Goal: Task Accomplishment & Management: Manage account settings

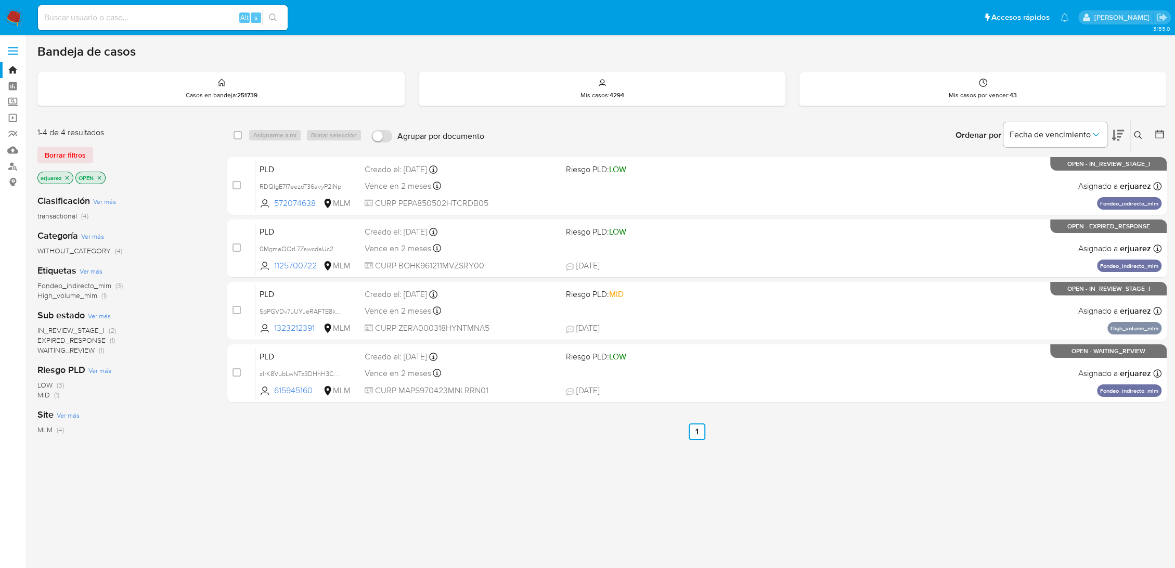
drag, startPoint x: 66, startPoint y: 177, endPoint x: 81, endPoint y: 182, distance: 16.5
click at [66, 177] on icon "close-filter" at bounding box center [67, 178] width 6 height 6
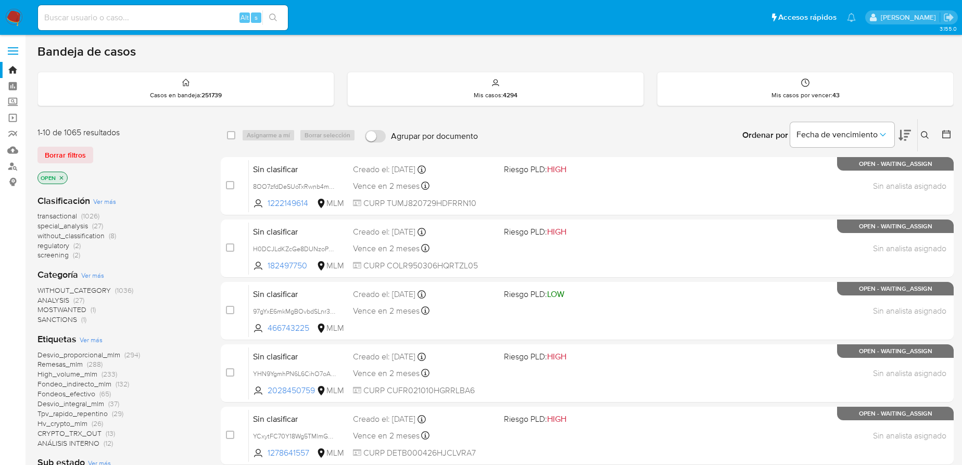
click at [923, 134] on icon at bounding box center [924, 135] width 8 height 8
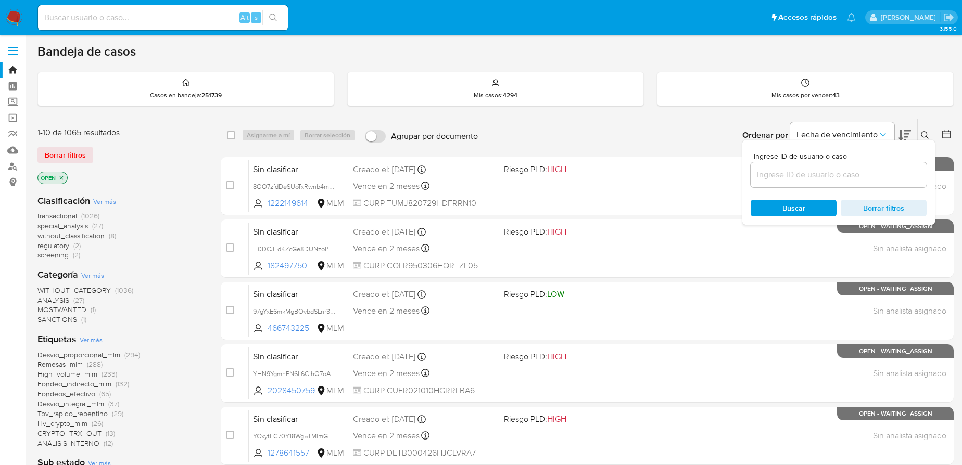
click at [846, 170] on input at bounding box center [838, 175] width 176 height 14
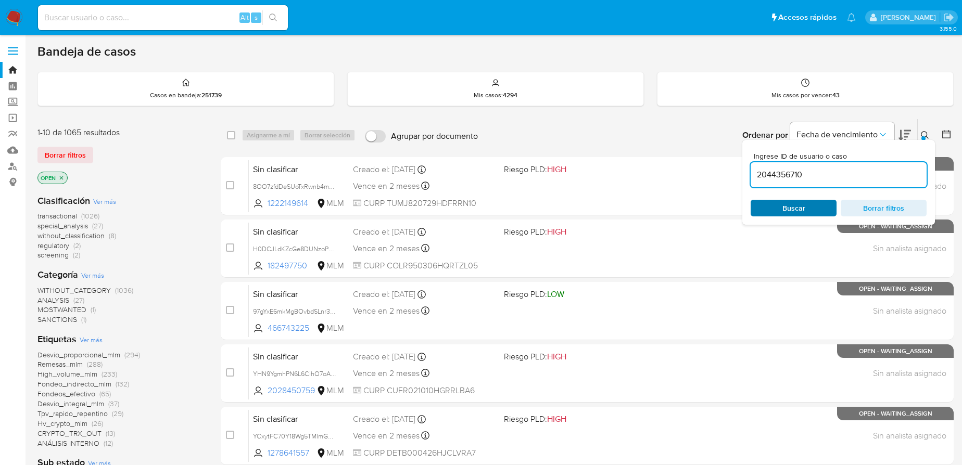
type input "2044356710"
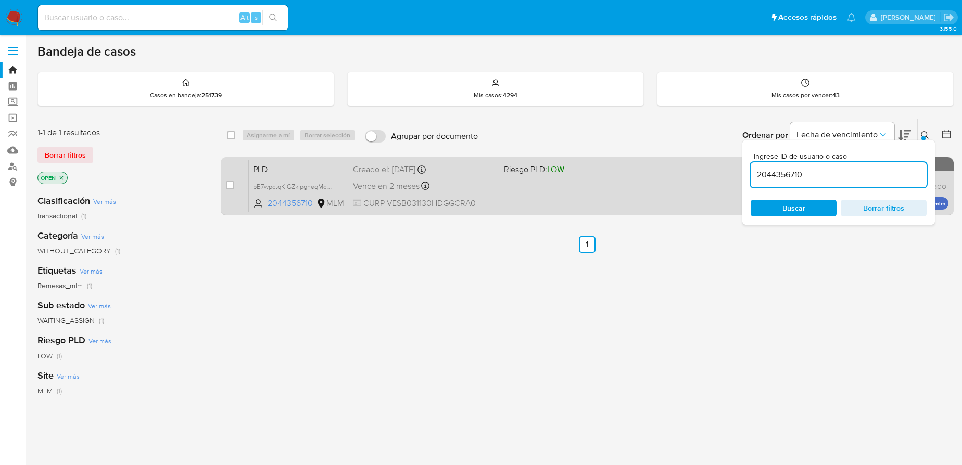
drag, startPoint x: 231, startPoint y: 184, endPoint x: 234, endPoint y: 176, distance: 8.7
click at [230, 184] on input "checkbox" at bounding box center [230, 185] width 8 height 8
checkbox input "true"
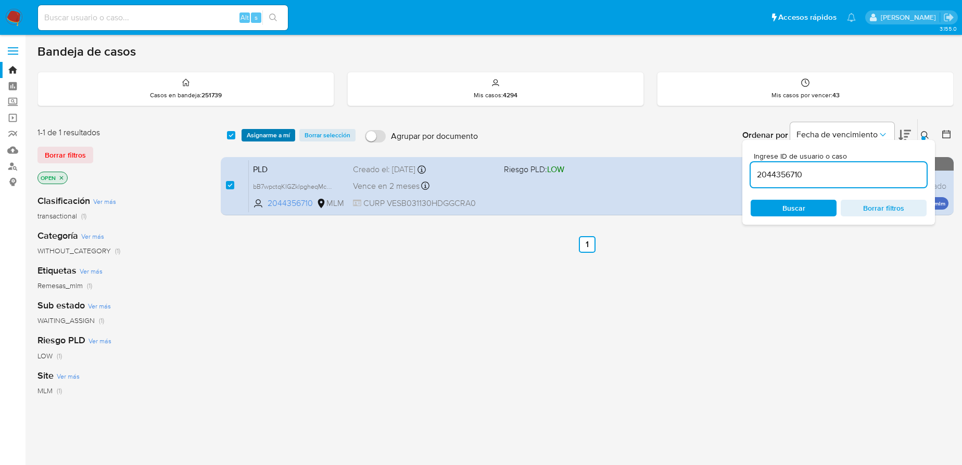
click at [283, 130] on span "Asignarme a mí" at bounding box center [268, 135] width 43 height 10
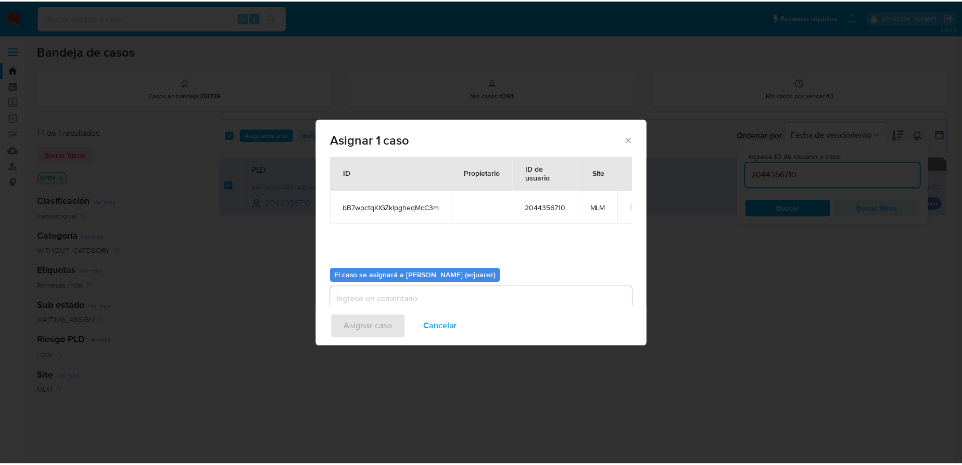
scroll to position [53, 0]
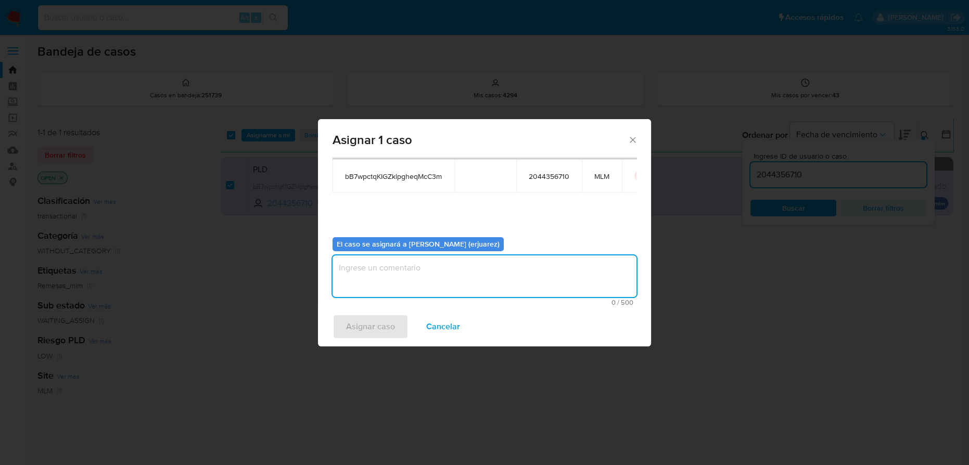
click at [378, 266] on textarea "assign-modal" at bounding box center [484, 276] width 304 height 42
type textarea "e"
type textarea "EPJU"
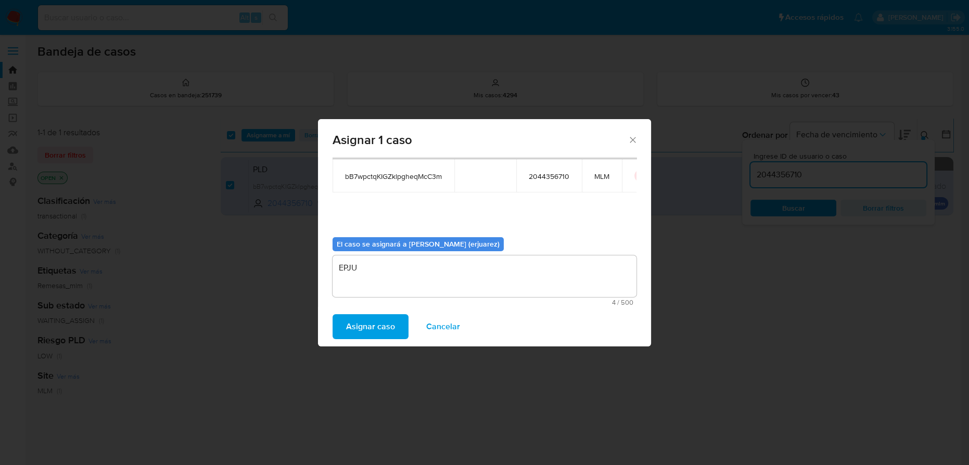
click at [355, 326] on span "Asignar caso" at bounding box center [370, 326] width 49 height 23
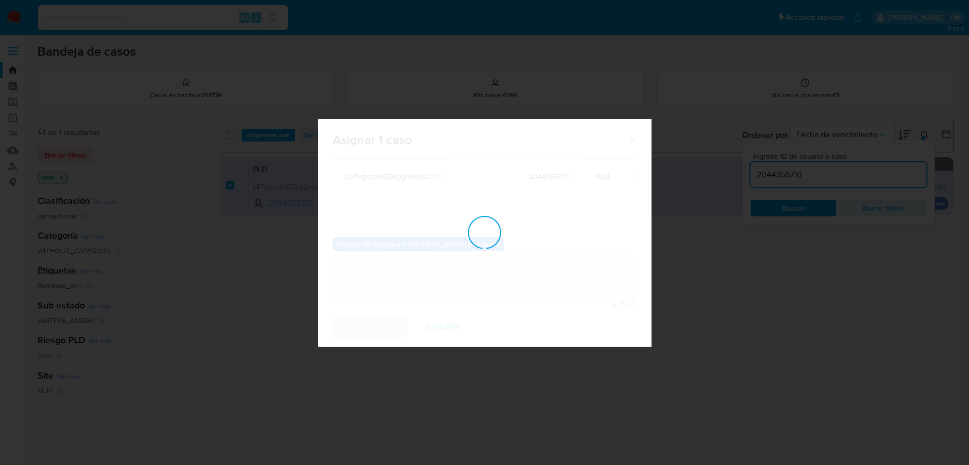
checkbox input "false"
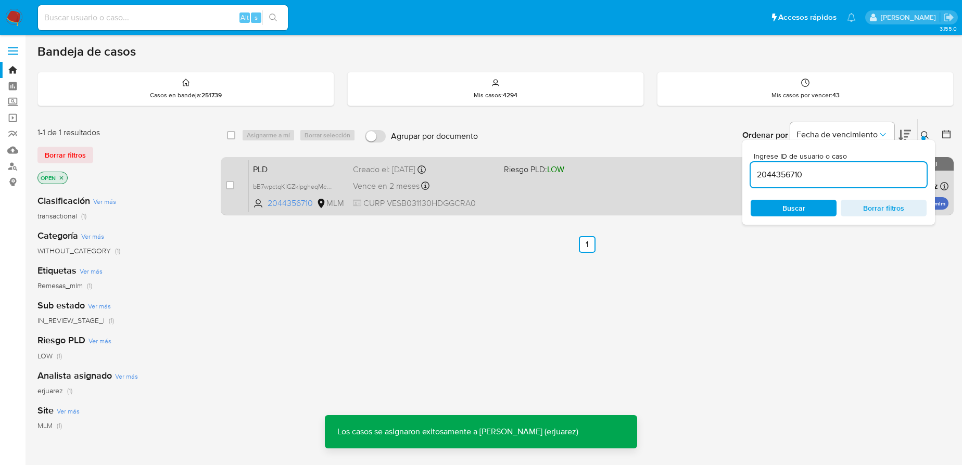
click at [648, 184] on div "PLD bB7wpctqKIGZklpgheqMcC3m 2044356710 MLM Riesgo PLD: LOW Creado el: 12/08/20…" at bounding box center [598, 186] width 699 height 53
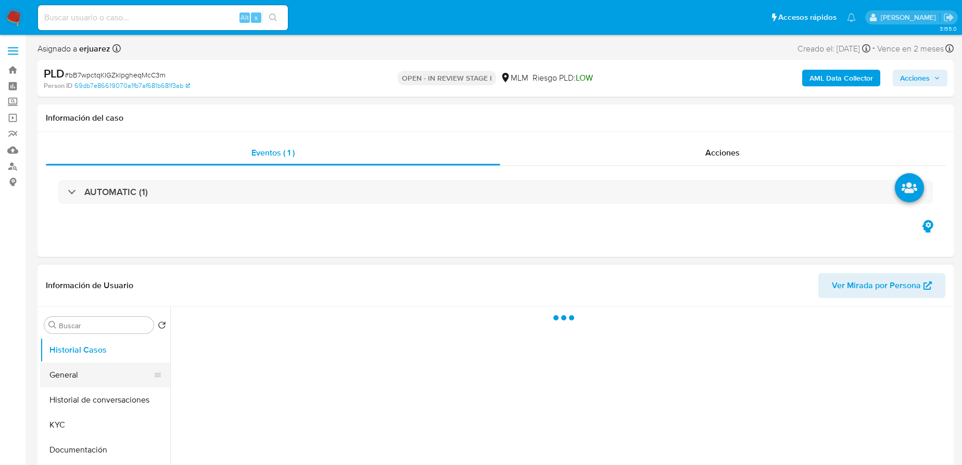
click at [73, 377] on button "General" at bounding box center [101, 375] width 122 height 25
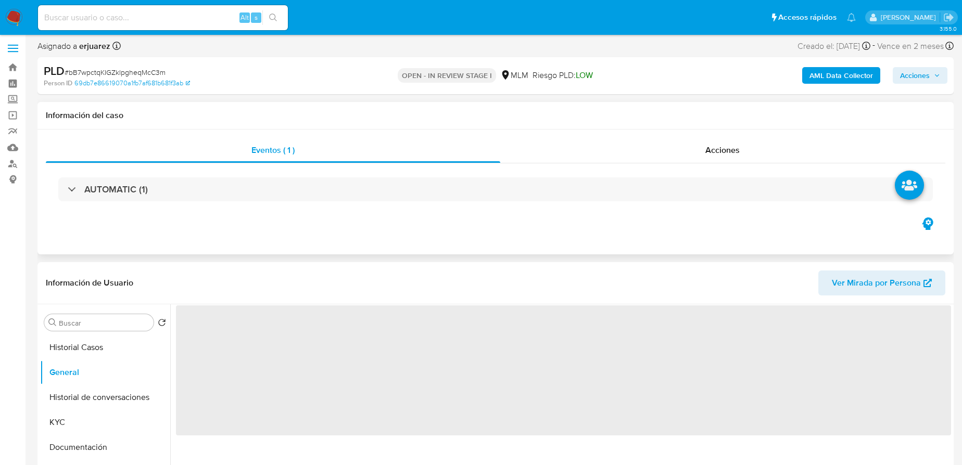
select select "10"
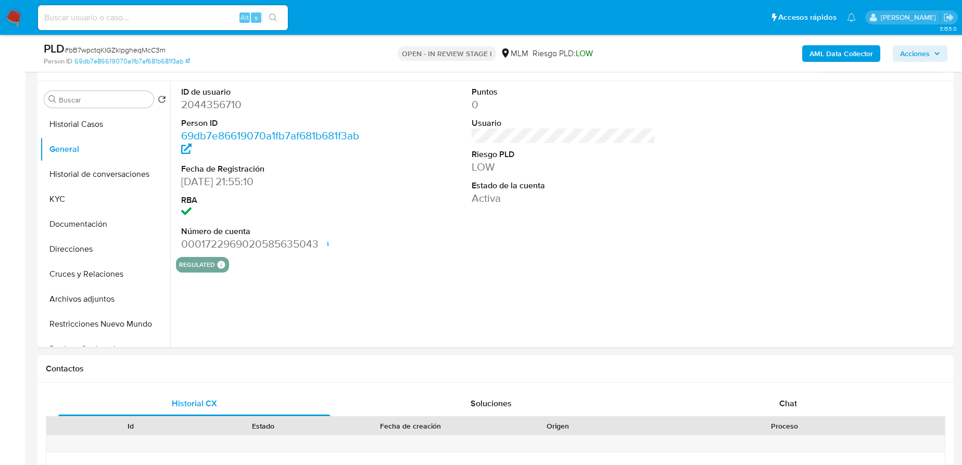
scroll to position [142, 0]
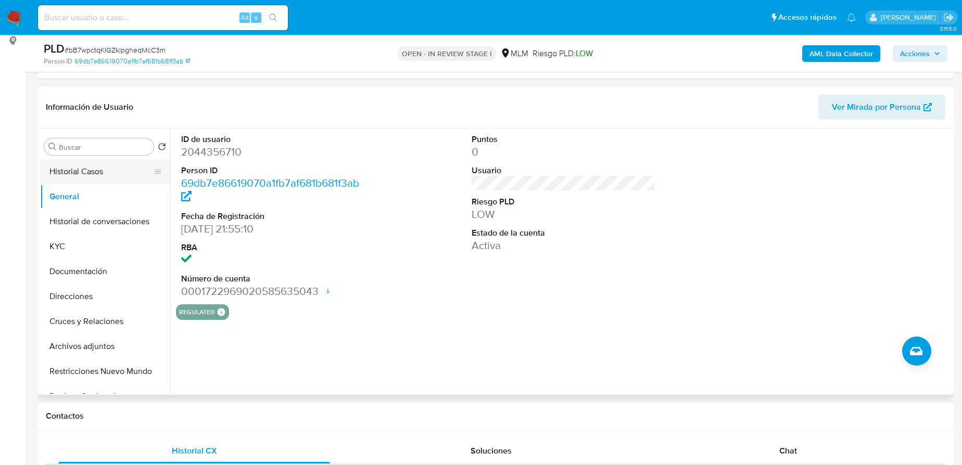
drag, startPoint x: 88, startPoint y: 172, endPoint x: 129, endPoint y: 172, distance: 40.6
click at [88, 172] on button "Historial Casos" at bounding box center [101, 171] width 122 height 25
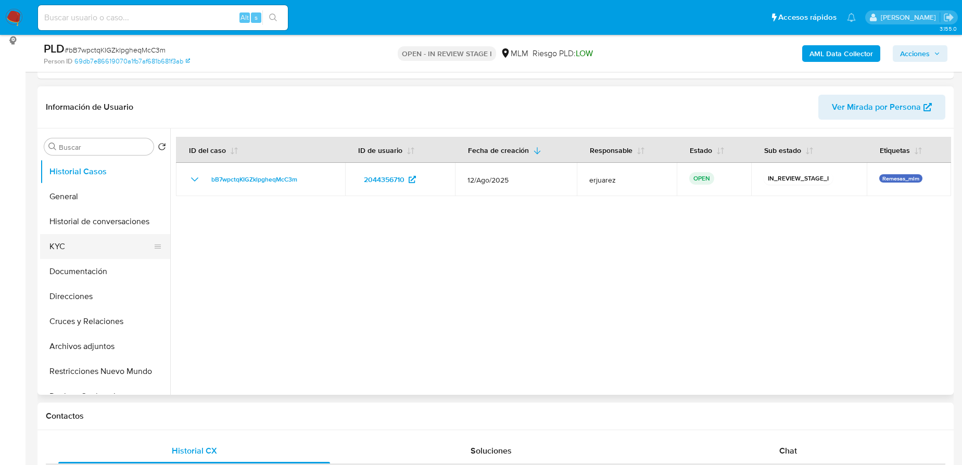
click at [64, 253] on button "KYC" at bounding box center [101, 246] width 122 height 25
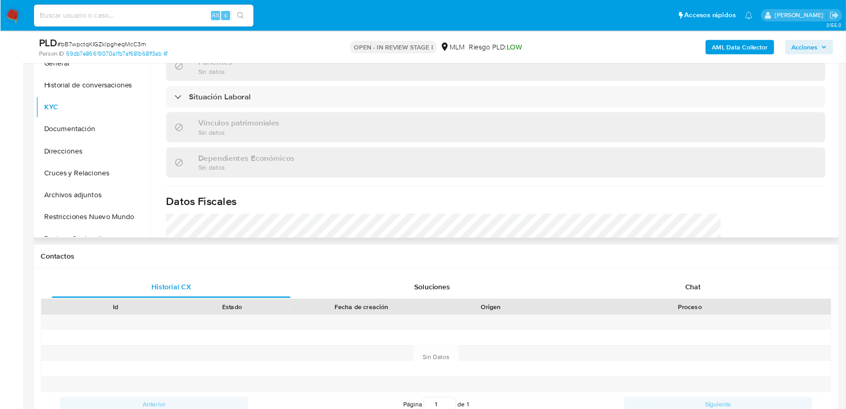
scroll to position [458, 0]
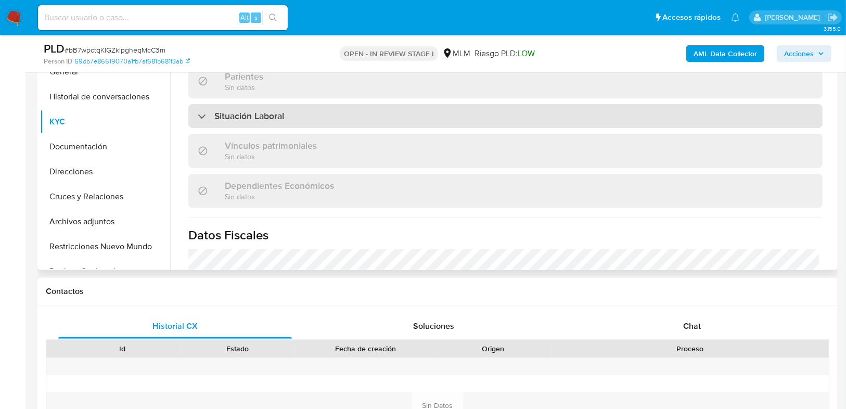
click at [229, 114] on h3 "Situación Laboral" at bounding box center [249, 115] width 70 height 11
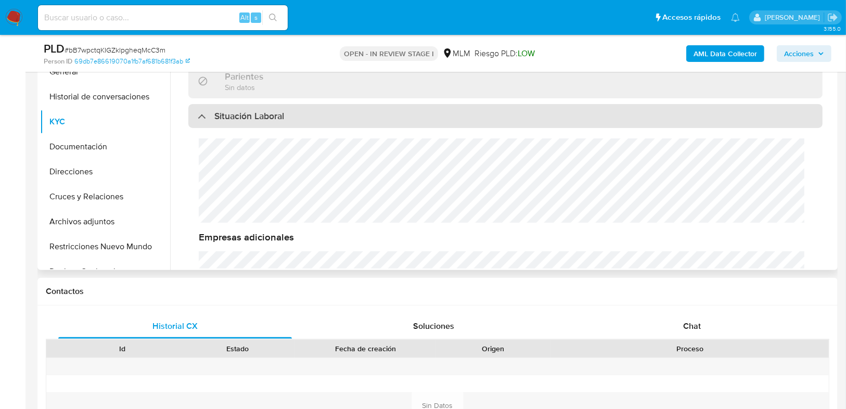
click at [226, 112] on h3 "Situación Laboral" at bounding box center [249, 115] width 70 height 11
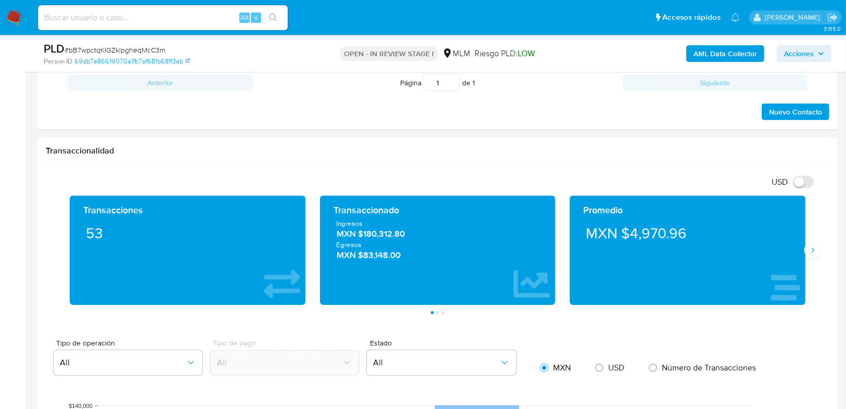
scroll to position [641, 0]
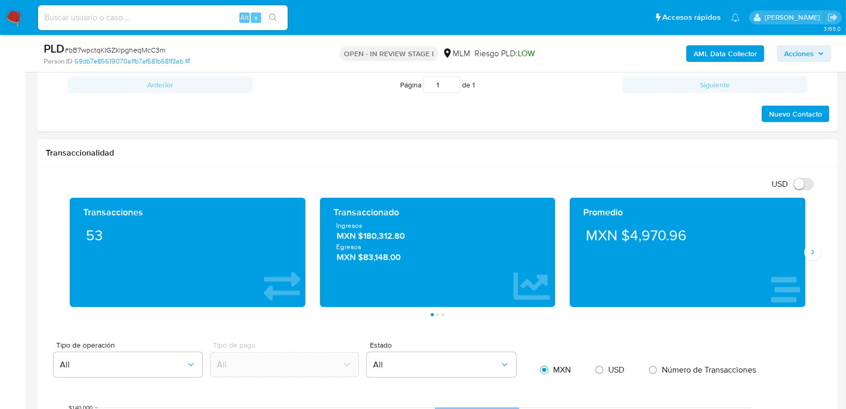
drag, startPoint x: 812, startPoint y: 250, endPoint x: 605, endPoint y: 169, distance: 222.6
click at [812, 250] on icon "Siguiente" at bounding box center [813, 252] width 8 height 8
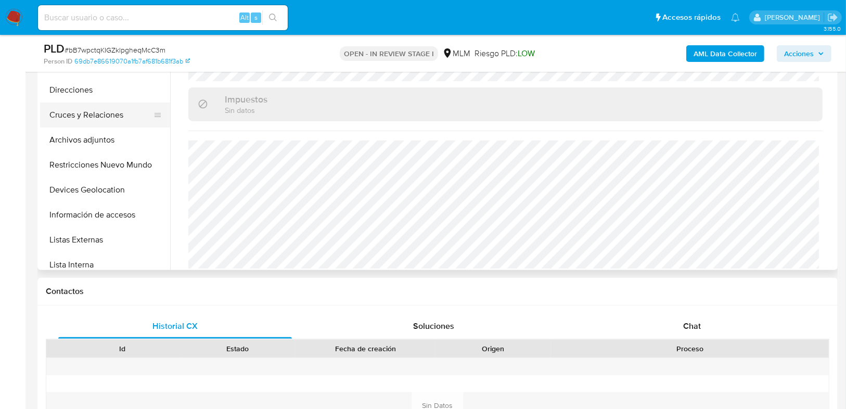
scroll to position [125, 0]
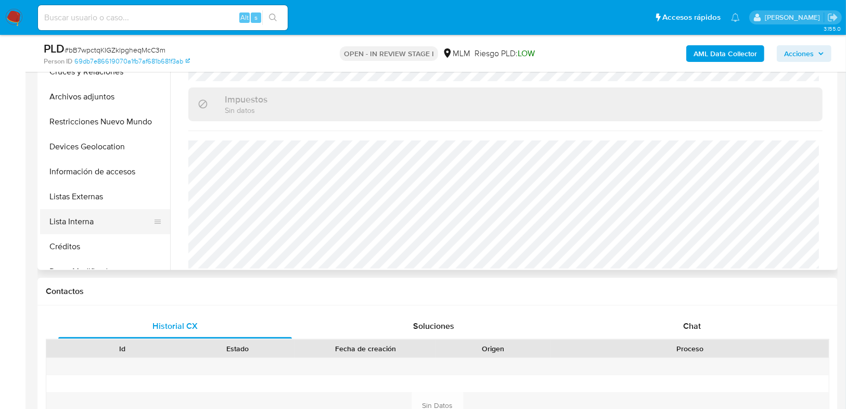
click at [102, 219] on button "Lista Interna" at bounding box center [101, 221] width 122 height 25
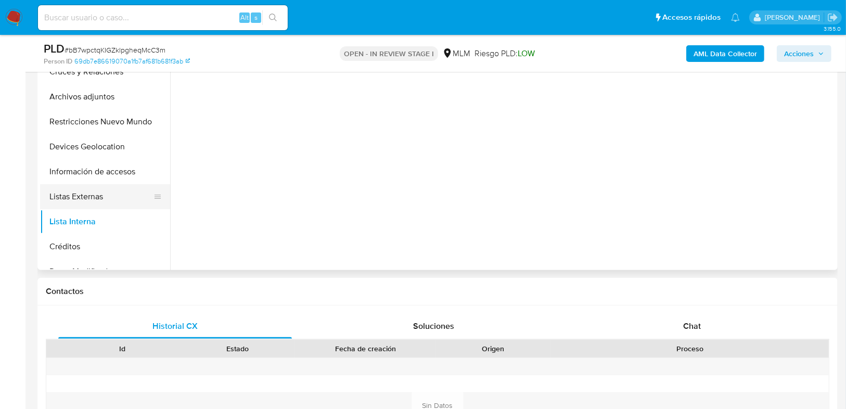
click at [106, 198] on button "Listas Externas" at bounding box center [101, 196] width 122 height 25
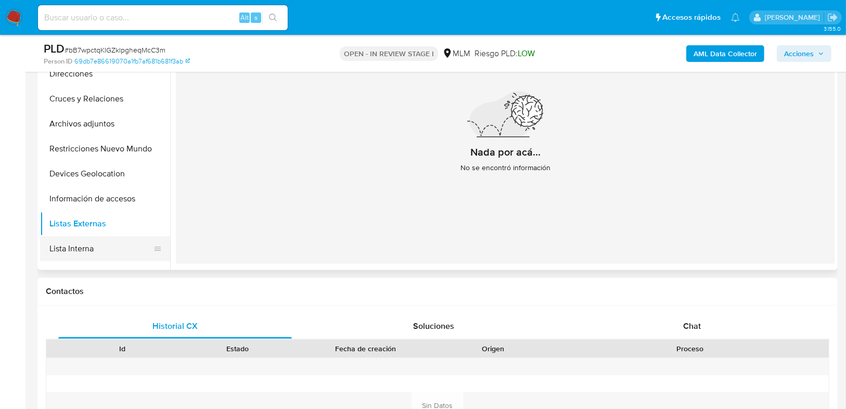
scroll to position [83, 0]
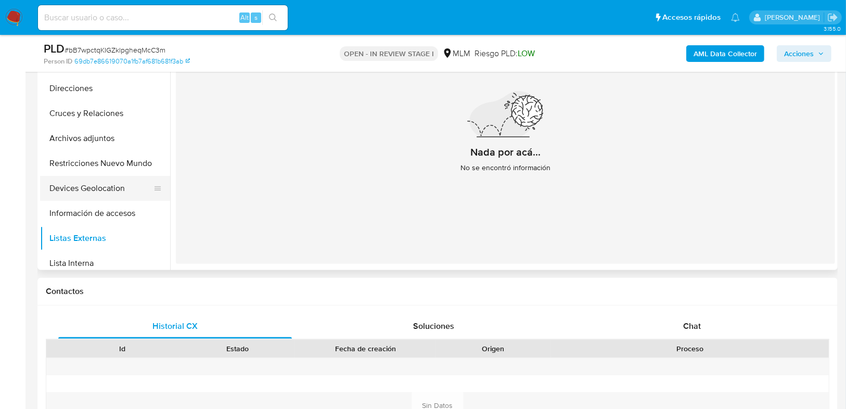
click at [108, 193] on button "Devices Geolocation" at bounding box center [101, 188] width 122 height 25
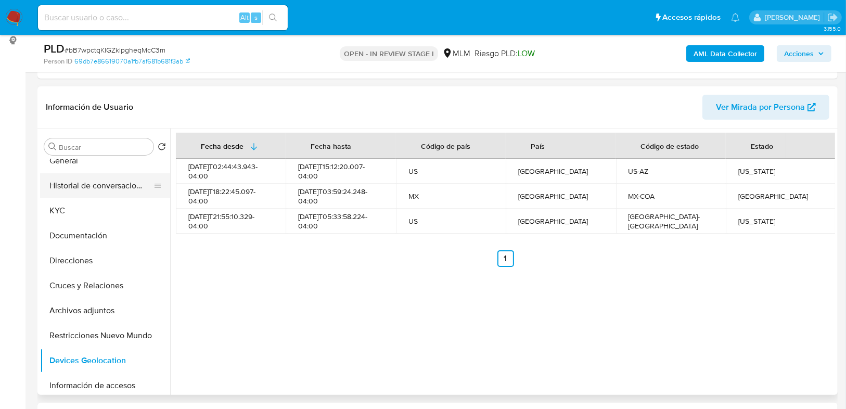
scroll to position [0, 0]
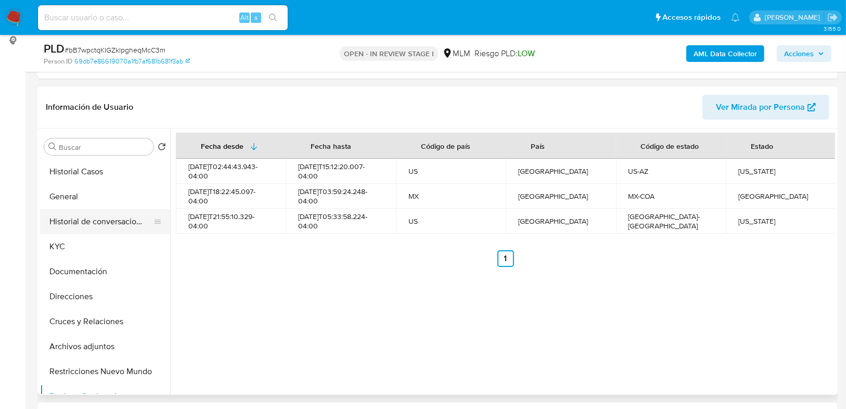
drag, startPoint x: 60, startPoint y: 249, endPoint x: 155, endPoint y: 231, distance: 96.8
click at [60, 249] on button "KYC" at bounding box center [105, 246] width 130 height 25
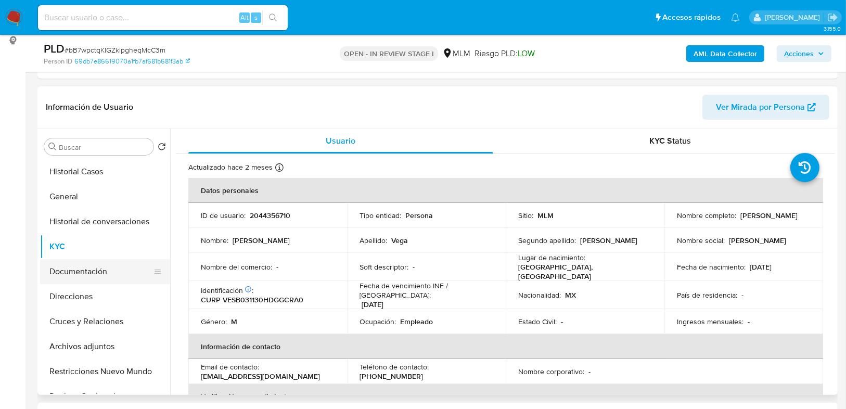
click at [95, 281] on button "Documentación" at bounding box center [101, 271] width 122 height 25
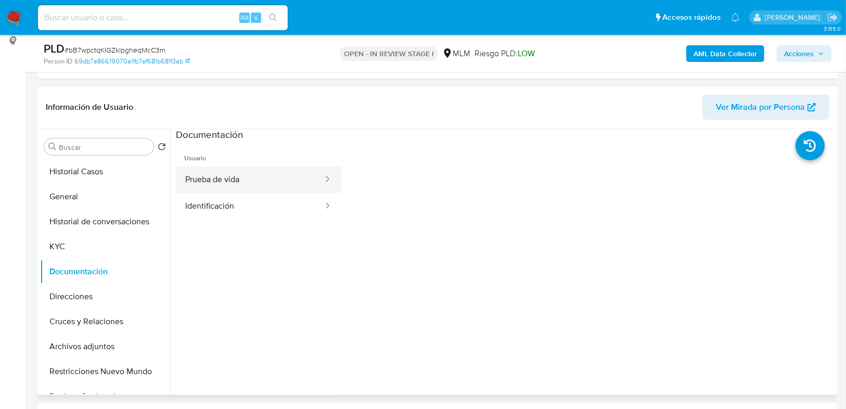
click at [222, 184] on button "Prueba de vida" at bounding box center [250, 179] width 148 height 27
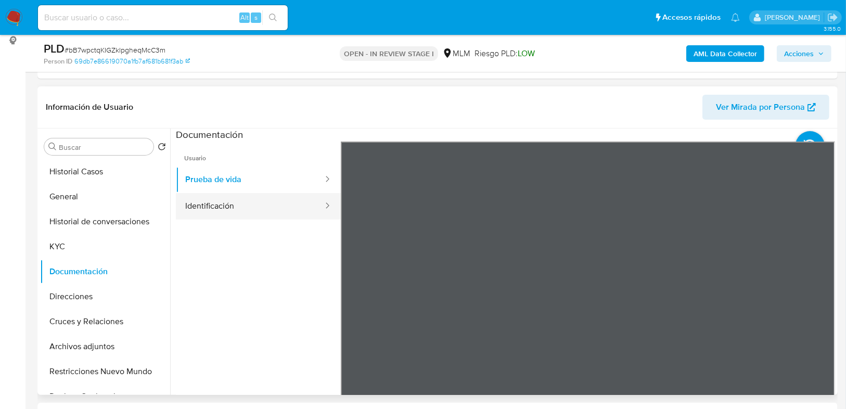
drag, startPoint x: 238, startPoint y: 206, endPoint x: 198, endPoint y: 200, distance: 40.5
click at [237, 206] on button "Identificación" at bounding box center [250, 206] width 148 height 27
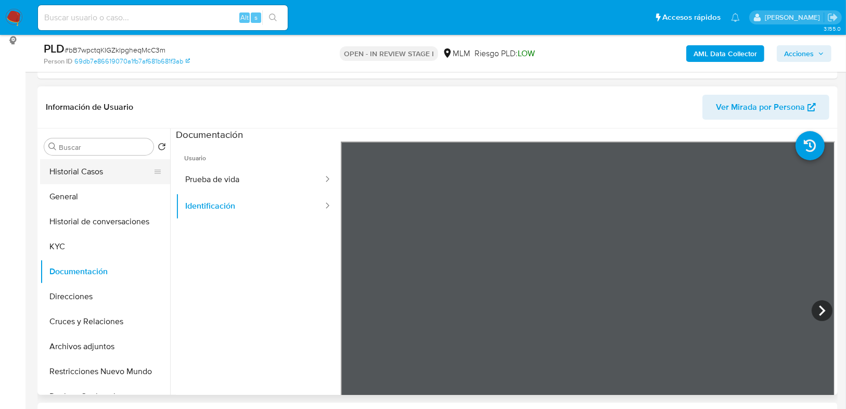
click at [92, 176] on button "Historial Casos" at bounding box center [101, 171] width 122 height 25
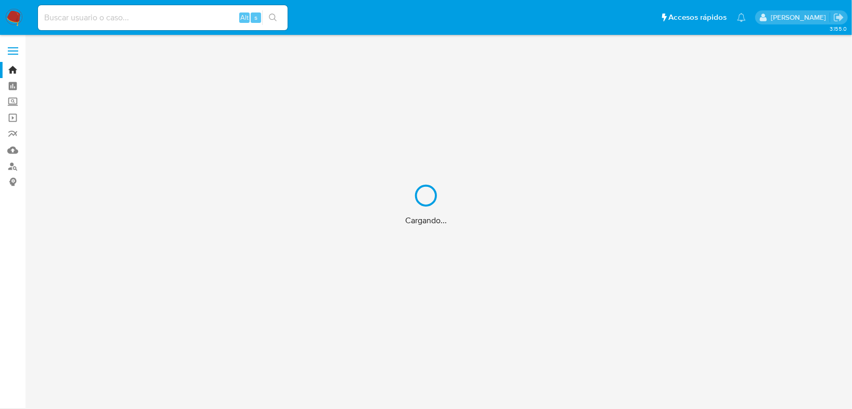
drag, startPoint x: 76, startPoint y: 8, endPoint x: 84, endPoint y: 34, distance: 26.8
click at [81, 21] on div "Cargando..." at bounding box center [426, 204] width 852 height 409
click at [69, 19] on div "Cargando..." at bounding box center [426, 204] width 852 height 409
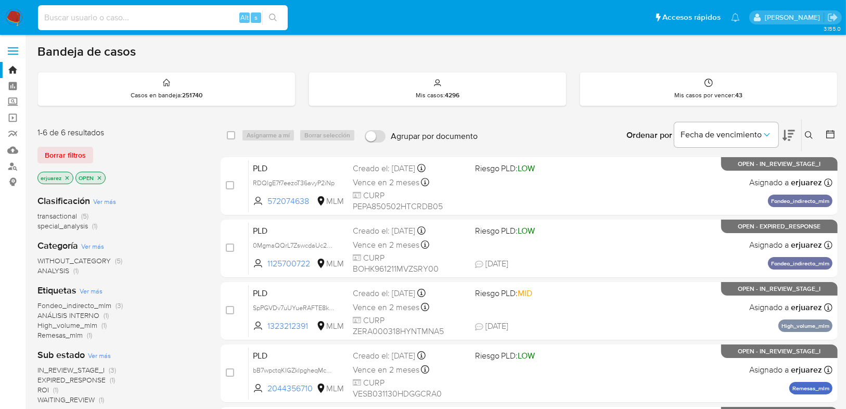
click at [69, 18] on input at bounding box center [163, 18] width 250 height 14
paste input "1470362684"
type input "1470362684"
click at [275, 18] on icon "search-icon" at bounding box center [273, 18] width 8 height 8
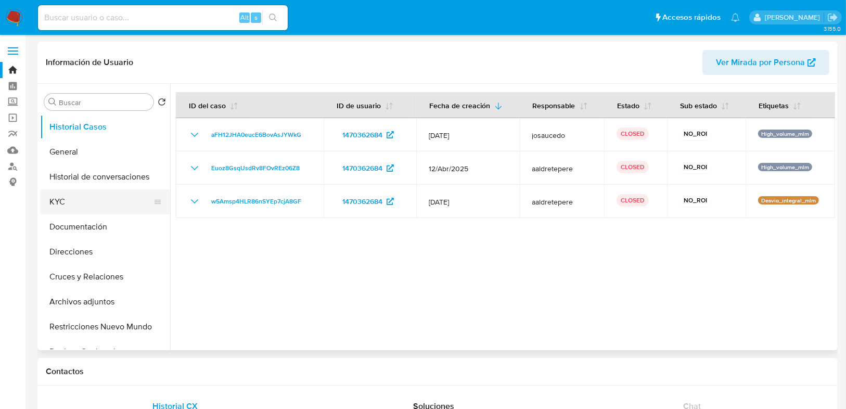
select select "10"
click at [86, 191] on button "KYC" at bounding box center [101, 201] width 122 height 25
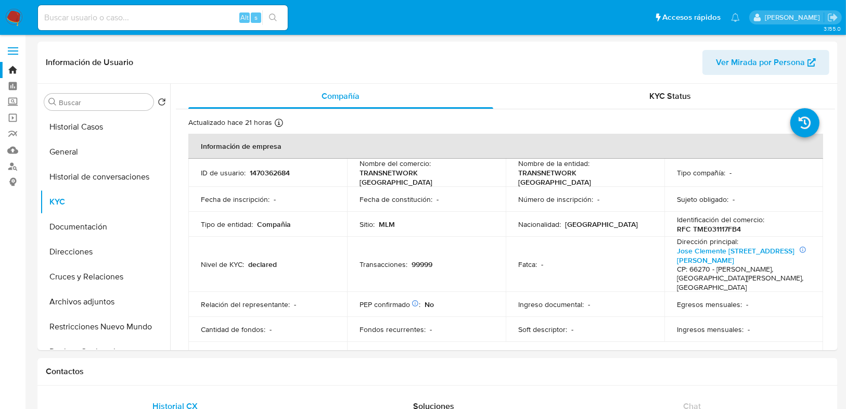
click at [142, 21] on input at bounding box center [163, 18] width 250 height 14
paste input "1681381854"
type input "1681381854"
drag, startPoint x: 271, startPoint y: 12, endPoint x: 196, endPoint y: 14, distance: 74.4
click at [270, 13] on button "search-icon" at bounding box center [272, 17] width 21 height 15
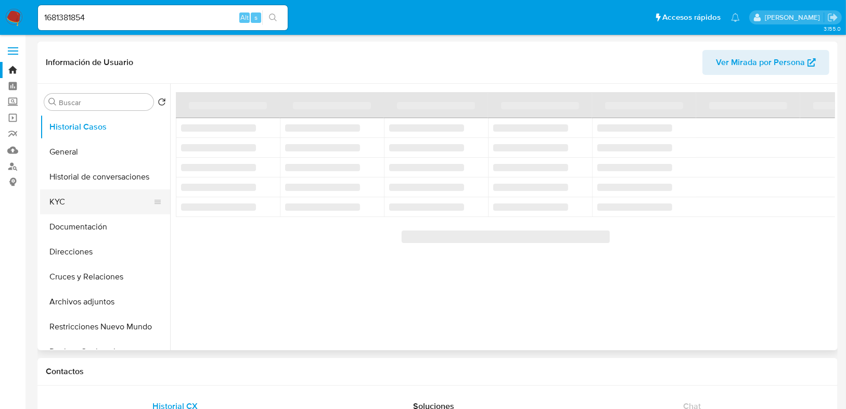
select select "10"
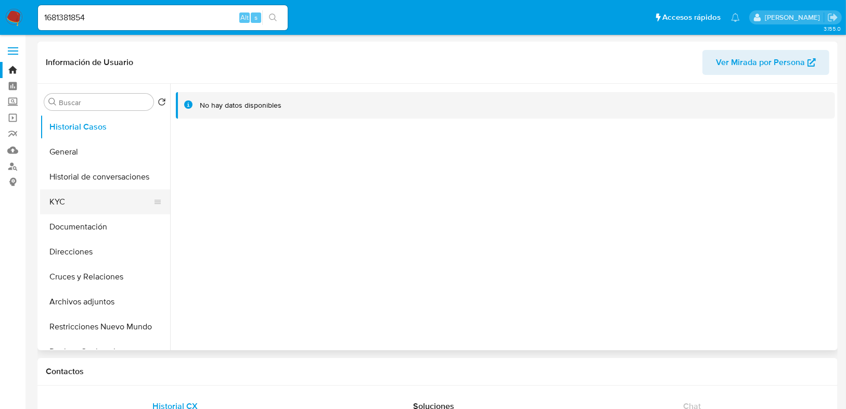
click at [75, 203] on button "KYC" at bounding box center [101, 201] width 122 height 25
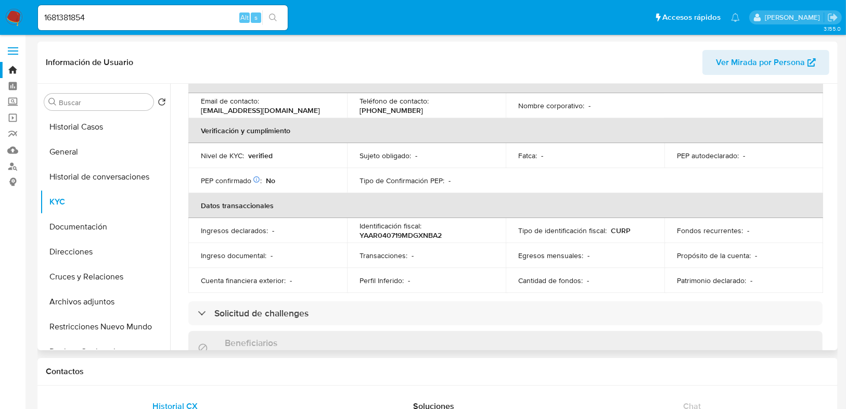
scroll to position [61, 0]
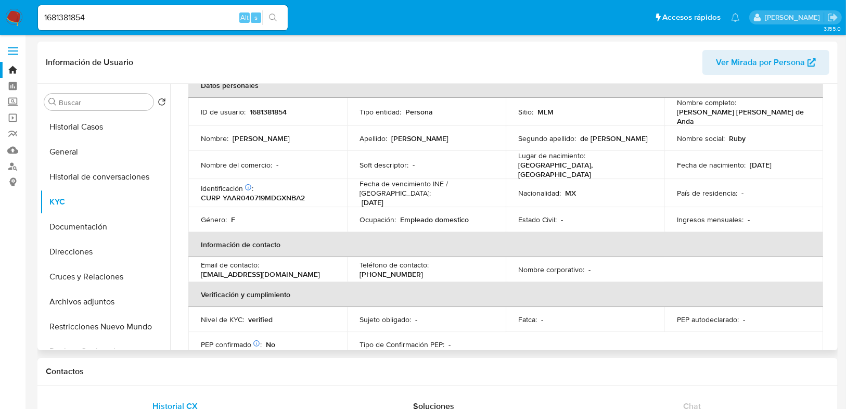
click at [547, 220] on td "Estado Civil : -" at bounding box center [585, 219] width 159 height 25
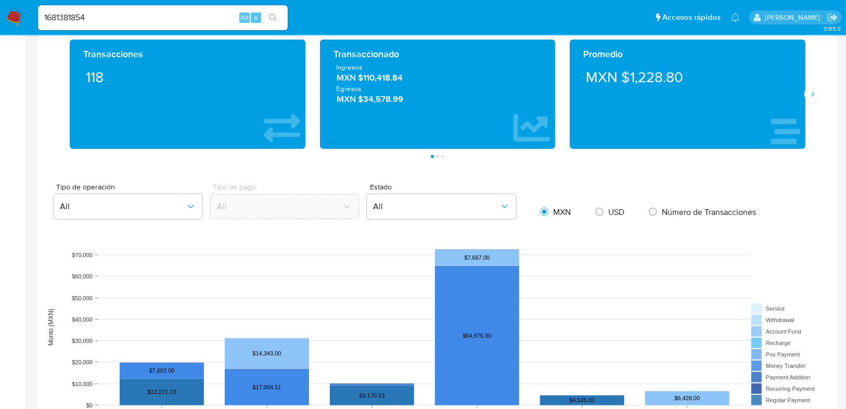
scroll to position [708, 0]
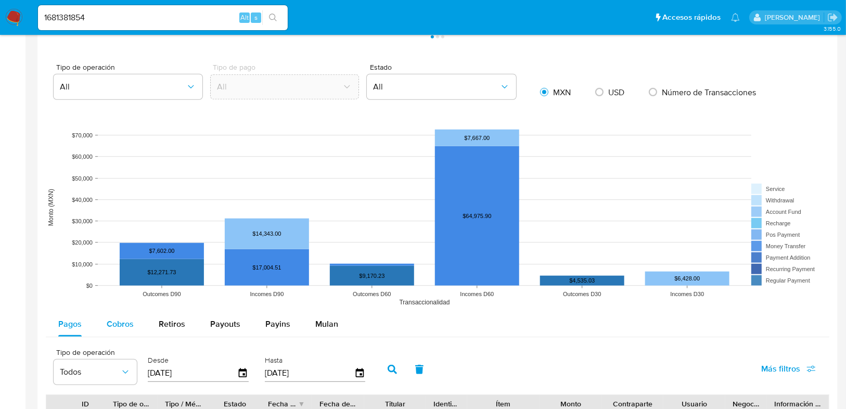
click at [120, 323] on span "Cobros" at bounding box center [120, 324] width 27 height 12
select select "10"
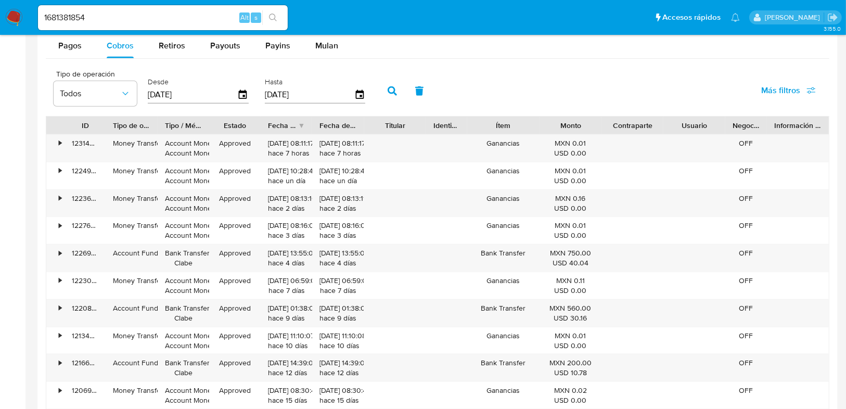
scroll to position [999, 0]
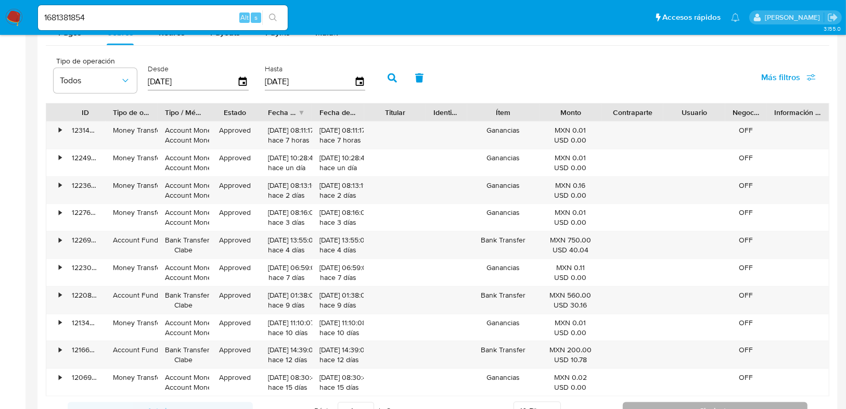
click at [643, 402] on button "Siguiente" at bounding box center [715, 410] width 185 height 17
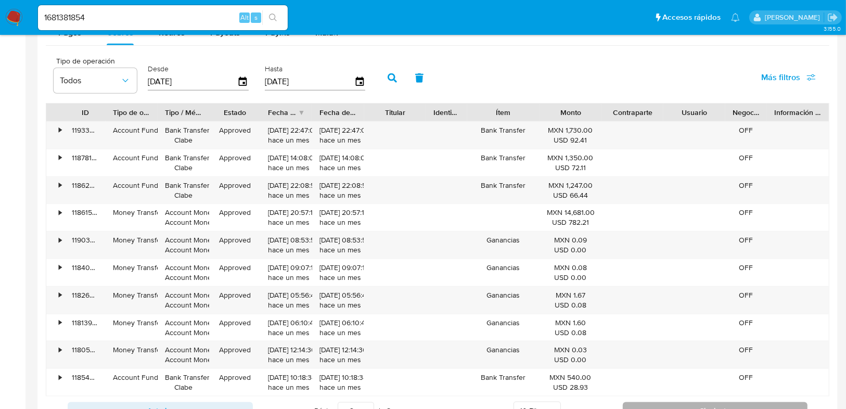
click at [643, 402] on button "Siguiente" at bounding box center [715, 410] width 185 height 17
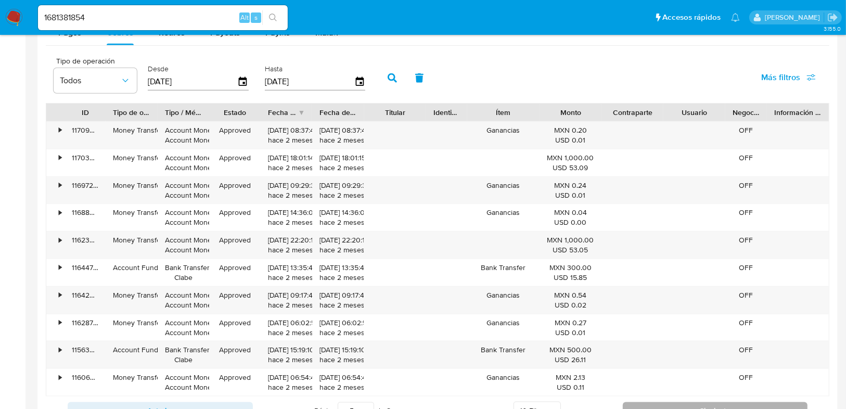
click at [643, 402] on button "Siguiente" at bounding box center [715, 410] width 185 height 17
type input "8"
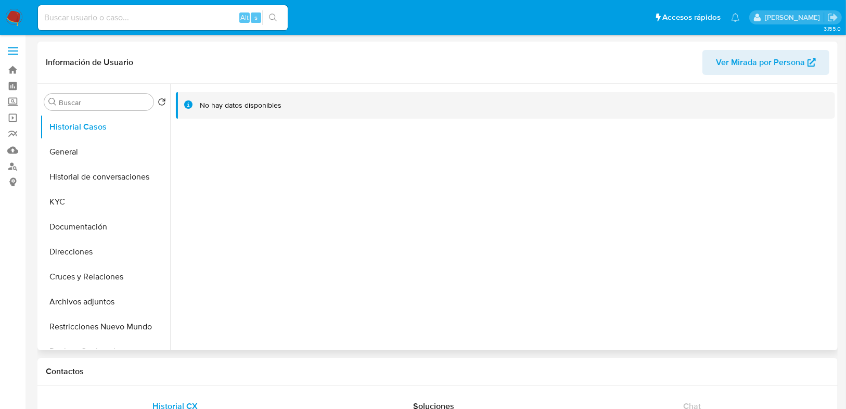
select select "10"
click at [14, 105] on label "Screening" at bounding box center [62, 102] width 124 height 16
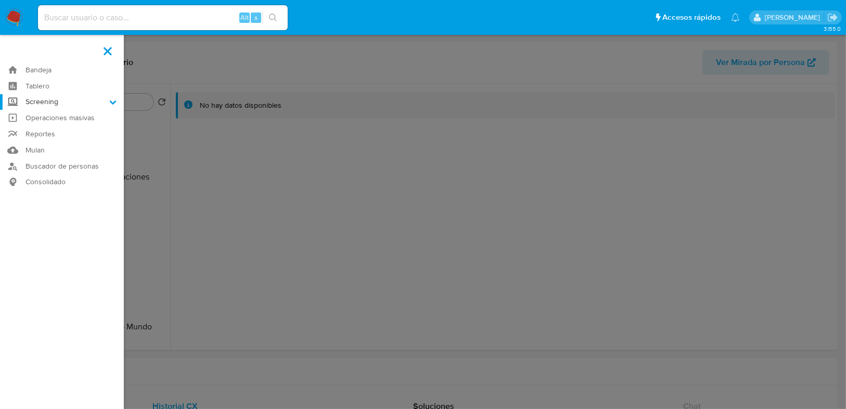
click at [0, 0] on input "Screening" at bounding box center [0, 0] width 0 height 0
click at [50, 145] on link "Herramientas" at bounding box center [62, 142] width 124 height 13
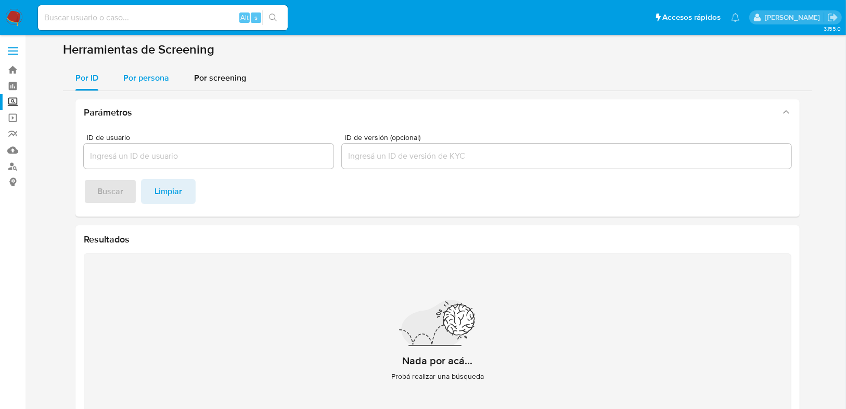
click at [147, 90] on div "Por ID Por persona Por screening Parámetros ID de usuario ID de versión (opcion…" at bounding box center [437, 259] width 749 height 387
drag, startPoint x: 145, startPoint y: 82, endPoint x: 136, endPoint y: 86, distance: 10.0
click at [144, 82] on span "Por persona" at bounding box center [146, 78] width 46 height 12
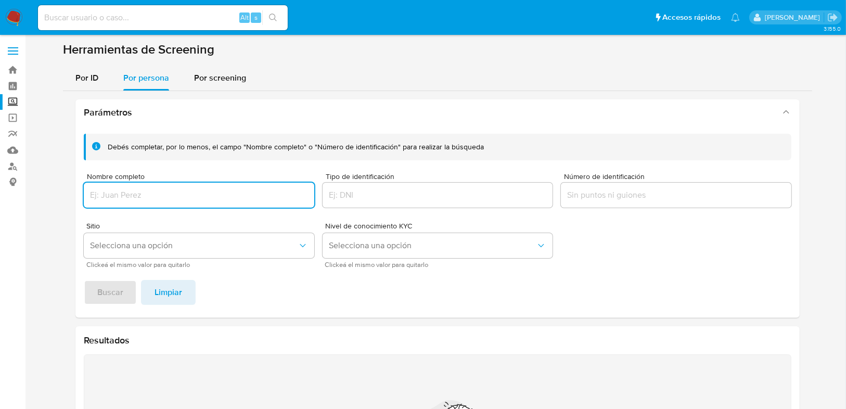
drag, startPoint x: 131, startPoint y: 193, endPoint x: 127, endPoint y: 218, distance: 25.7
click at [131, 193] on input "Nombre completo" at bounding box center [199, 195] width 230 height 14
type input "[PERSON_NAME]"
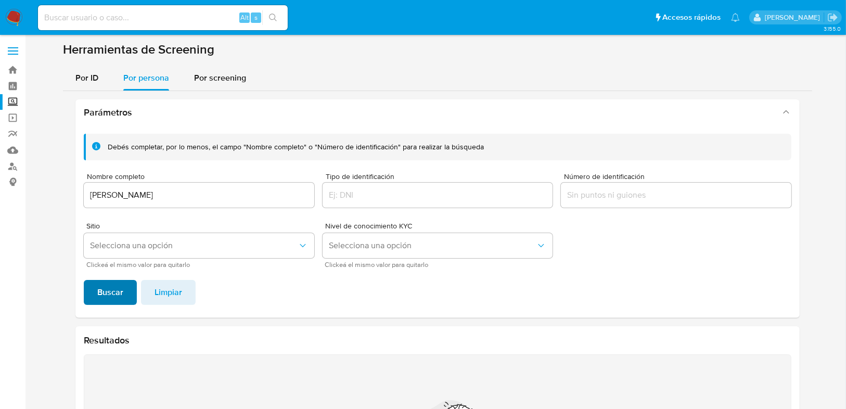
click at [116, 298] on span "Buscar" at bounding box center [110, 292] width 26 height 23
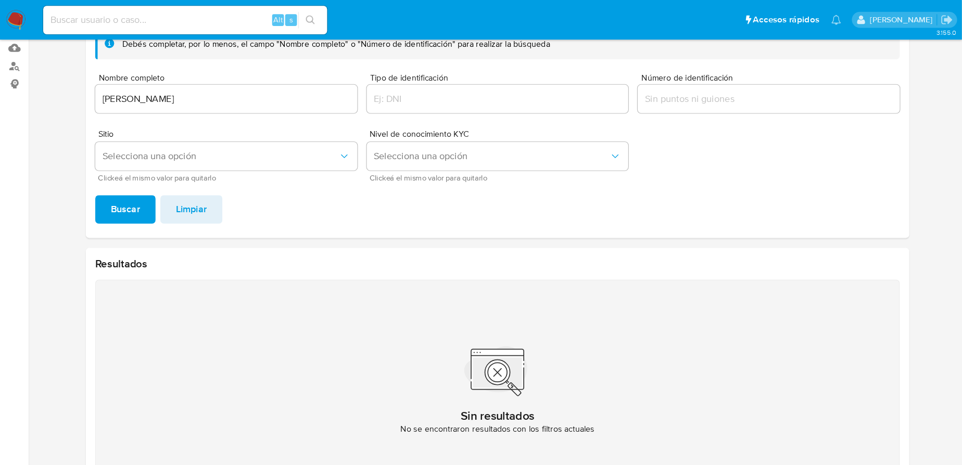
scroll to position [94, 0]
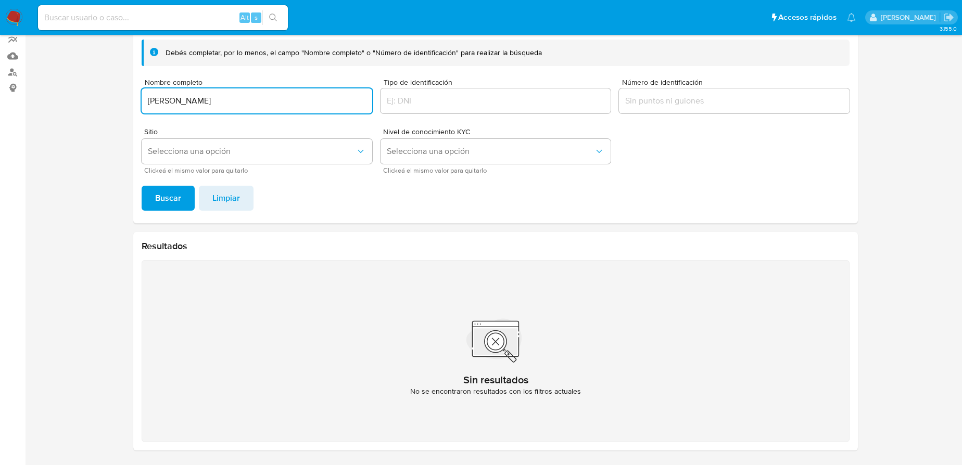
drag, startPoint x: 126, startPoint y: 98, endPoint x: 83, endPoint y: 102, distance: 42.9
click at [76, 98] on section at bounding box center [495, 202] width 916 height 511
click at [166, 195] on span "Buscar" at bounding box center [168, 198] width 26 height 23
drag, startPoint x: 311, startPoint y: 97, endPoint x: 156, endPoint y: 98, distance: 155.1
click at [156, 98] on input "TANIAL [PERSON_NAME]" at bounding box center [257, 101] width 230 height 14
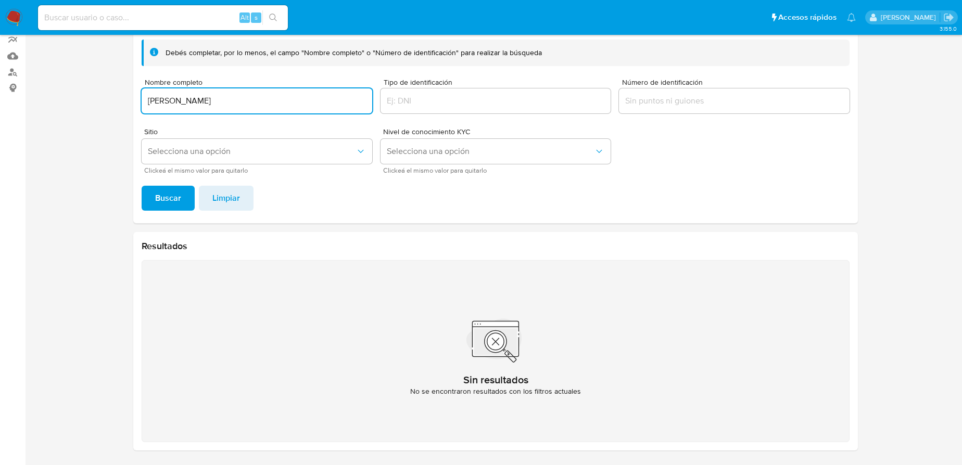
drag, startPoint x: 257, startPoint y: 106, endPoint x: 143, endPoint y: 108, distance: 113.4
click at [144, 105] on input "[PERSON_NAME]" at bounding box center [257, 101] width 230 height 14
type input "[PERSON_NAME]"
click at [159, 197] on span "Buscar" at bounding box center [168, 198] width 26 height 23
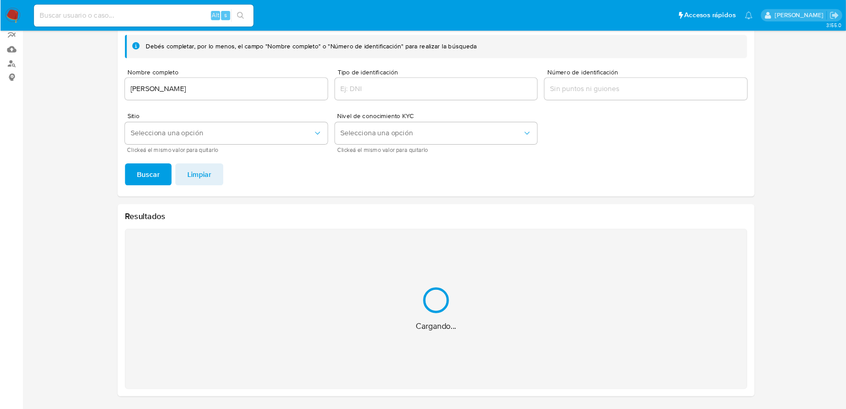
scroll to position [0, 0]
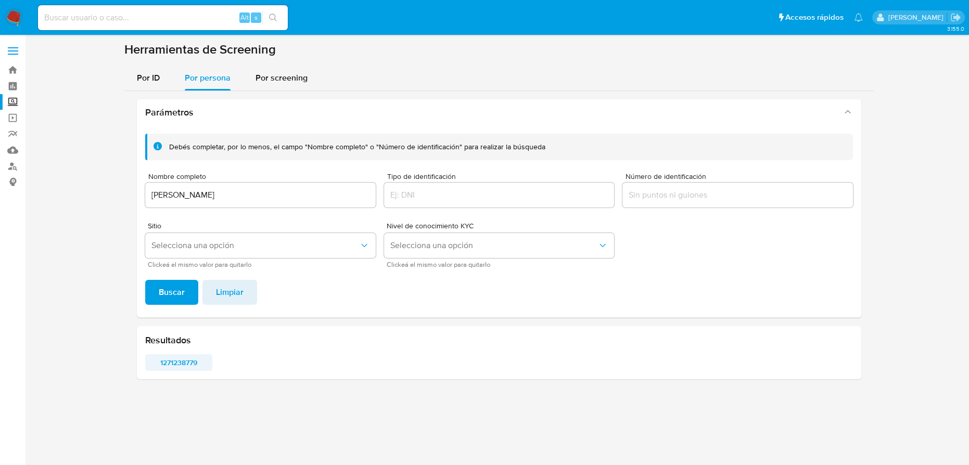
click at [163, 363] on span "1271238779" at bounding box center [178, 362] width 53 height 15
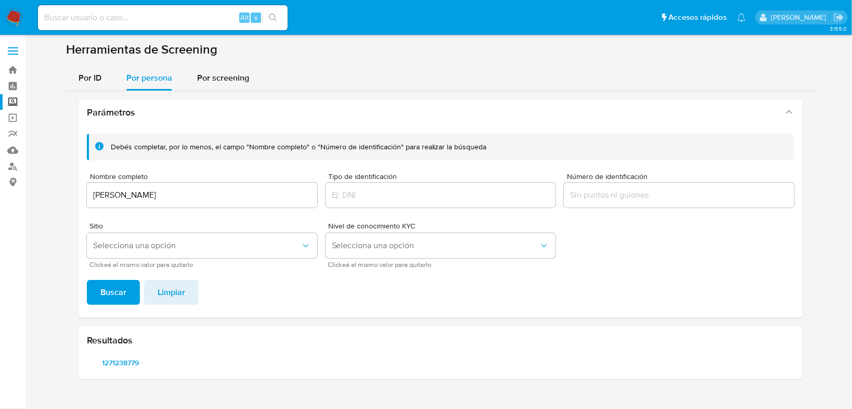
click at [70, 18] on input at bounding box center [163, 18] width 250 height 14
paste input "1316747833"
type input "1316747833"
click at [275, 14] on icon "search-icon" at bounding box center [273, 18] width 8 height 8
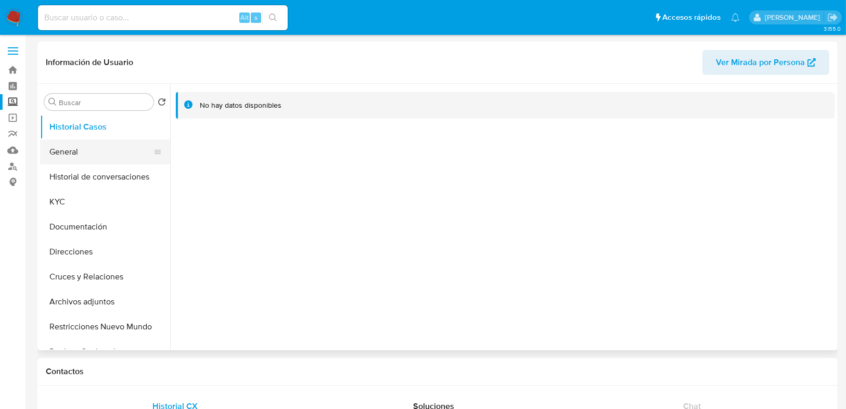
click at [79, 152] on button "General" at bounding box center [101, 151] width 122 height 25
select select "10"
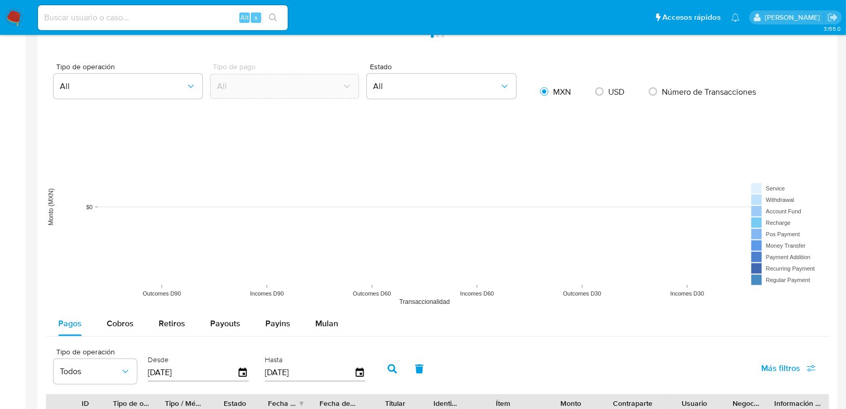
scroll to position [791, 0]
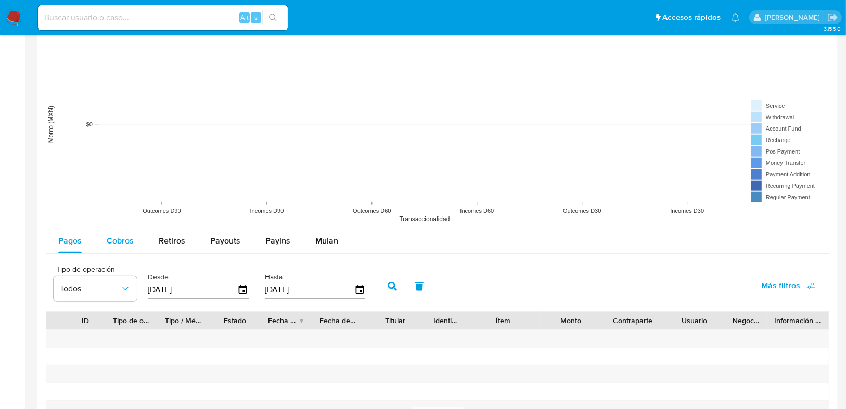
click at [122, 241] on span "Cobros" at bounding box center [120, 241] width 27 height 12
select select "10"
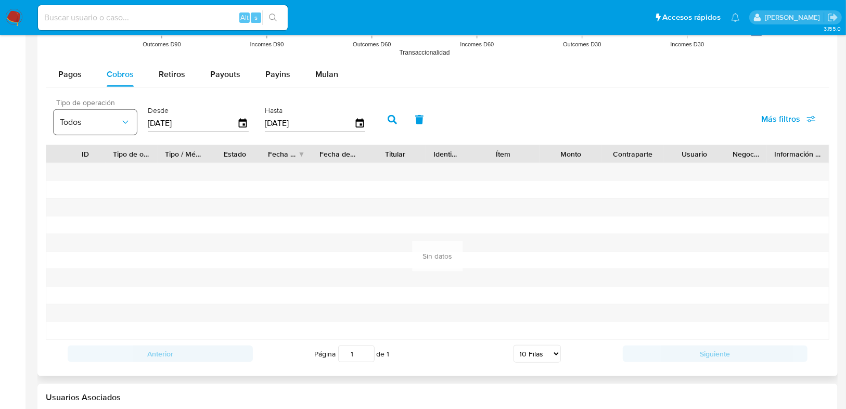
drag, startPoint x: 183, startPoint y: 125, endPoint x: 67, endPoint y: 123, distance: 115.5
click at [67, 123] on div "Tipo de operación Todos Desde 24/05/2025 Hasta 21/08/2025" at bounding box center [211, 119] width 327 height 42
type input "0_/__/____"
drag, startPoint x: 139, startPoint y: 115, endPoint x: 67, endPoint y: 112, distance: 72.4
click at [67, 112] on div "Tipo de operación Todos Desde 01/04/2024 Excede la fecha mínima límite Hasta 21…" at bounding box center [211, 119] width 327 height 42
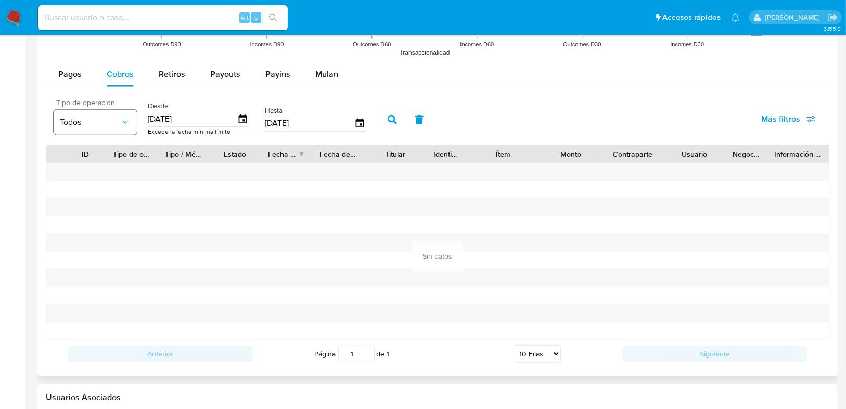
type input "0_/__/____"
type input "01/04/2025"
click at [389, 118] on icon "button" at bounding box center [392, 119] width 9 height 9
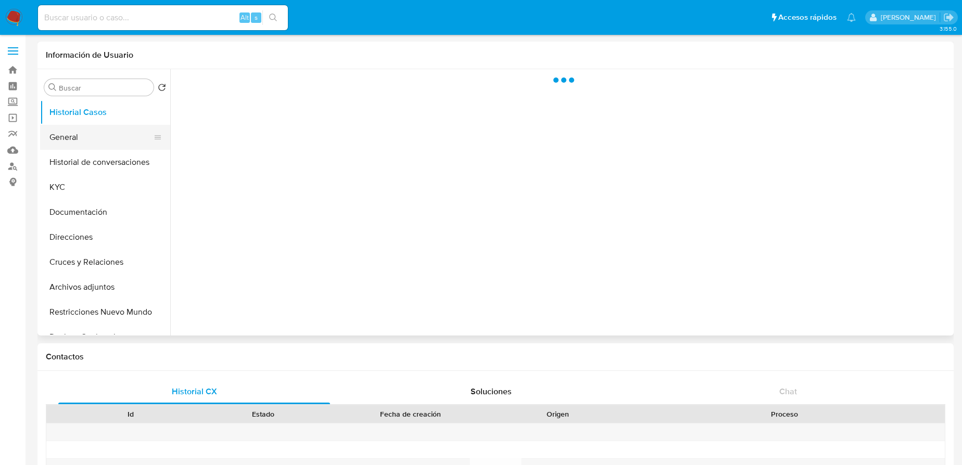
click at [71, 143] on button "General" at bounding box center [101, 137] width 122 height 25
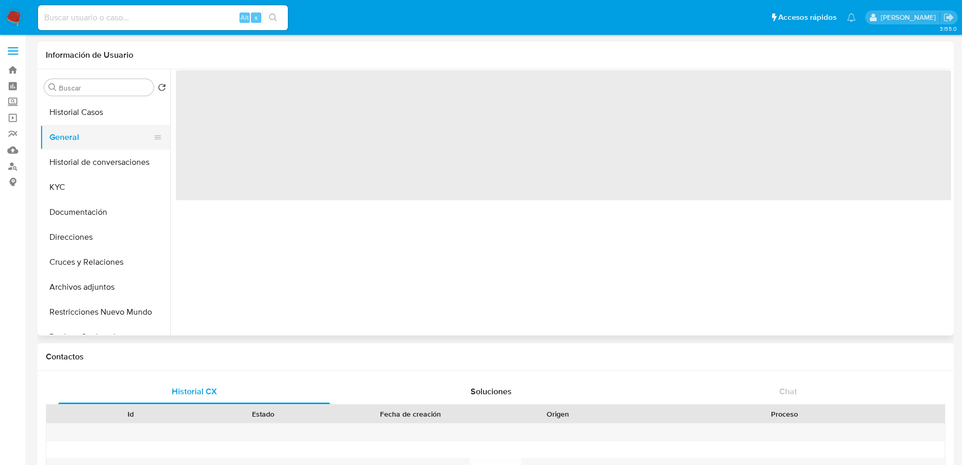
select select "10"
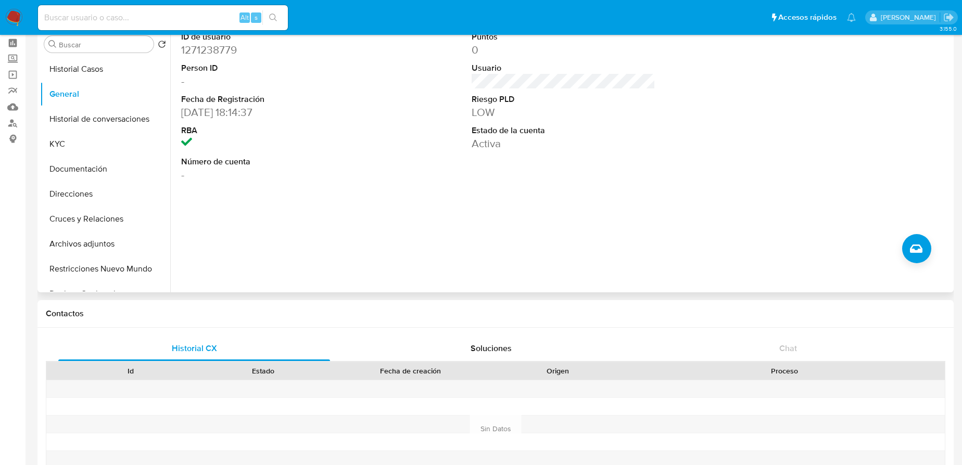
scroll to position [94, 0]
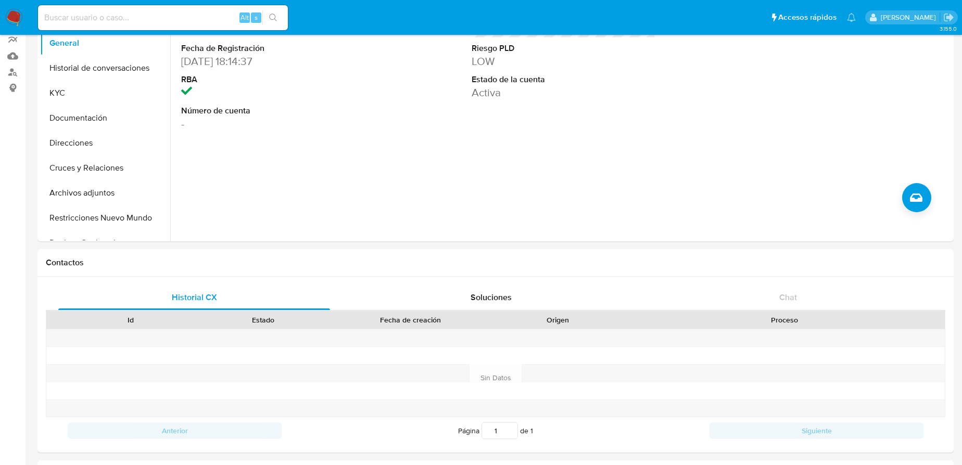
drag, startPoint x: 12, startPoint y: 21, endPoint x: 4, endPoint y: 21, distance: 8.3
click at [12, 21] on img at bounding box center [14, 18] width 18 height 18
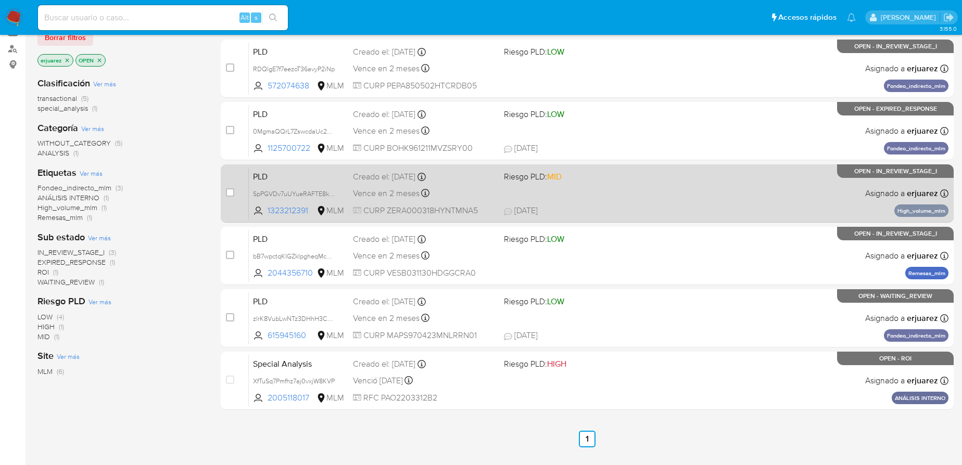
scroll to position [130, 0]
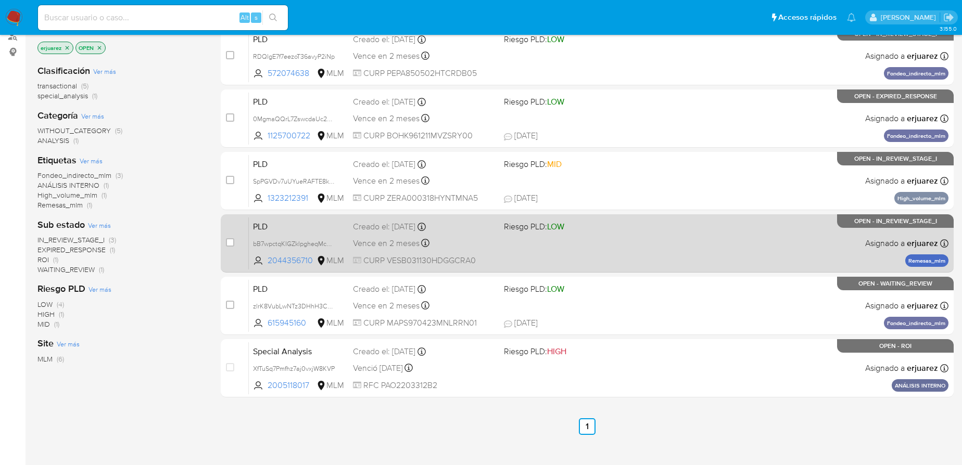
click at [712, 243] on div "PLD bB7wpctqKIGZklpgheqMcC3m 2044356710 MLM Riesgo PLD: LOW Creado el: [DATE] C…" at bounding box center [598, 243] width 699 height 53
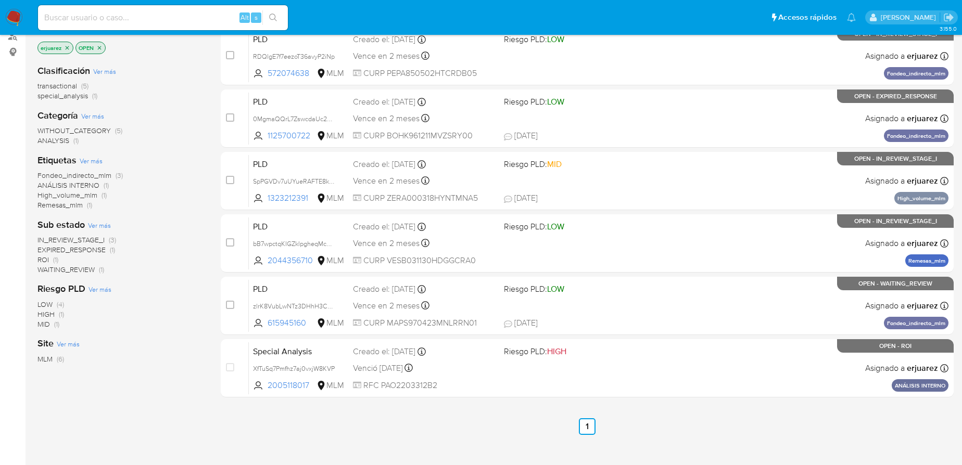
click at [16, 19] on img at bounding box center [14, 18] width 18 height 18
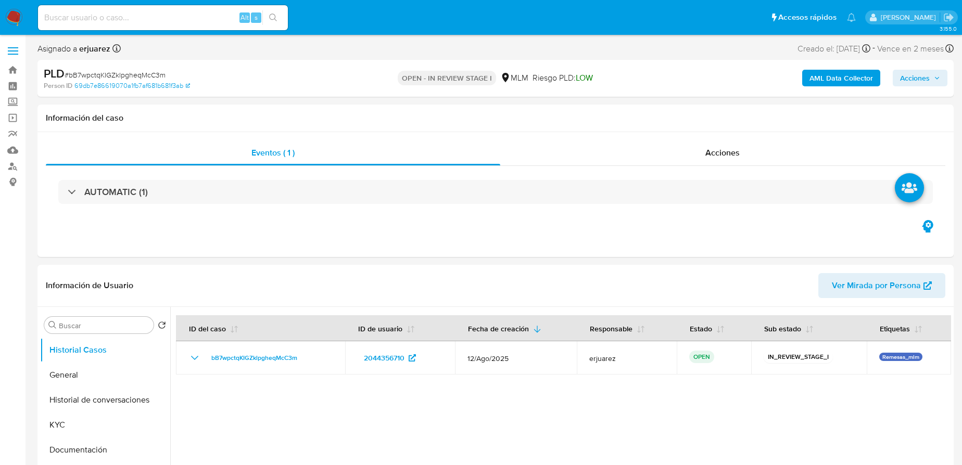
select select "10"
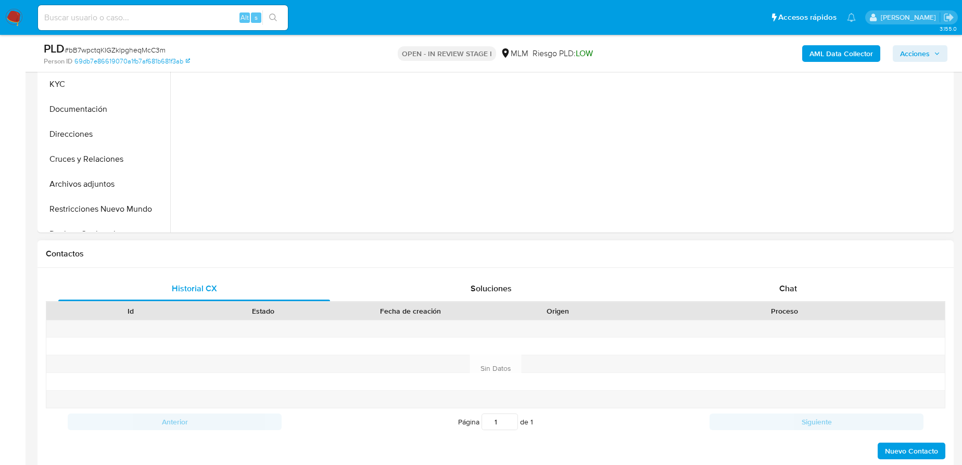
scroll to position [331, 0]
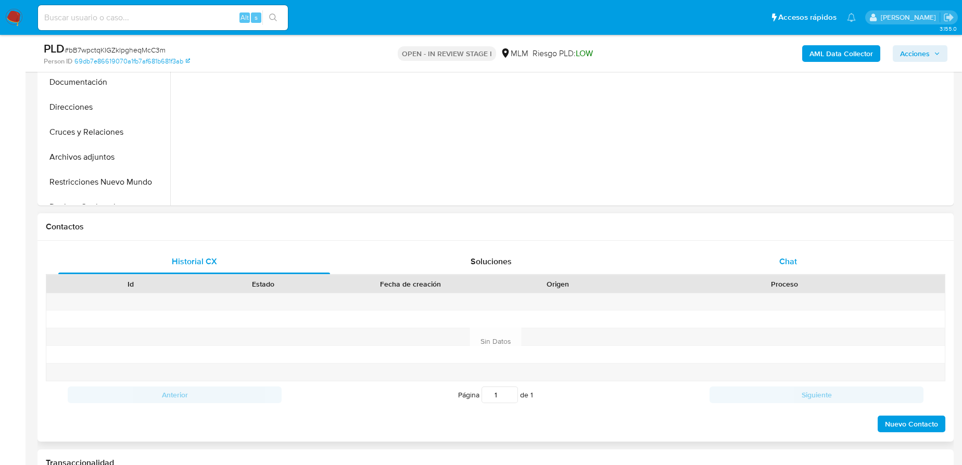
click at [790, 258] on span "Chat" at bounding box center [788, 261] width 18 height 12
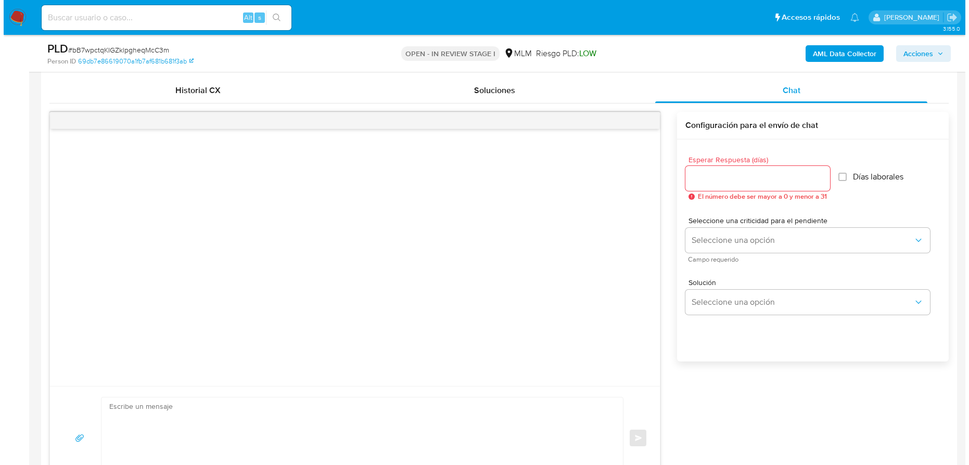
scroll to position [520, 0]
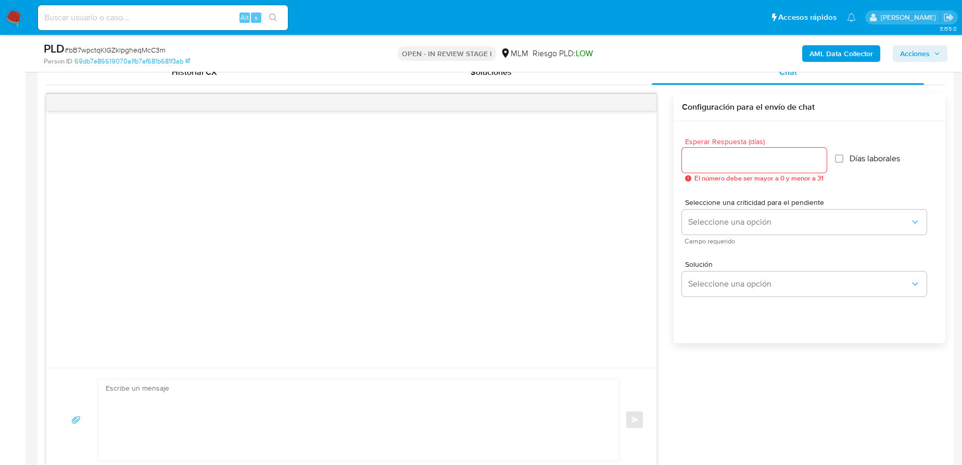
click at [700, 169] on div at bounding box center [754, 160] width 145 height 25
click at [701, 166] on div at bounding box center [754, 160] width 145 height 25
click at [701, 162] on input "Esperar Respuesta (días)" at bounding box center [754, 160] width 145 height 14
type input "5"
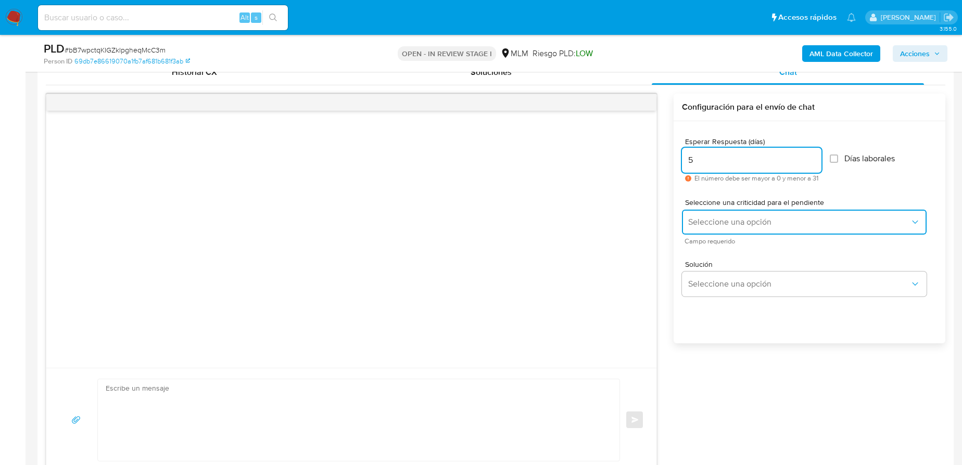
click at [716, 217] on span "Seleccione una opción" at bounding box center [799, 222] width 222 height 10
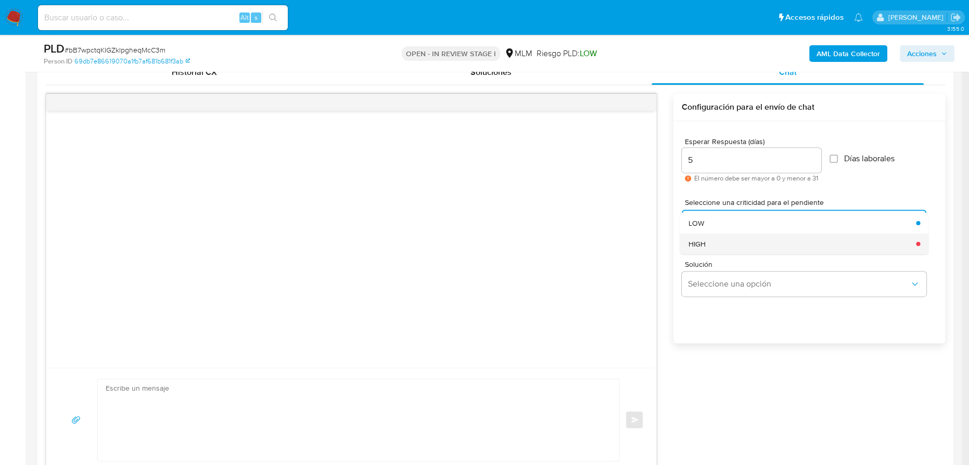
click at [714, 244] on div "HIGH" at bounding box center [799, 243] width 222 height 21
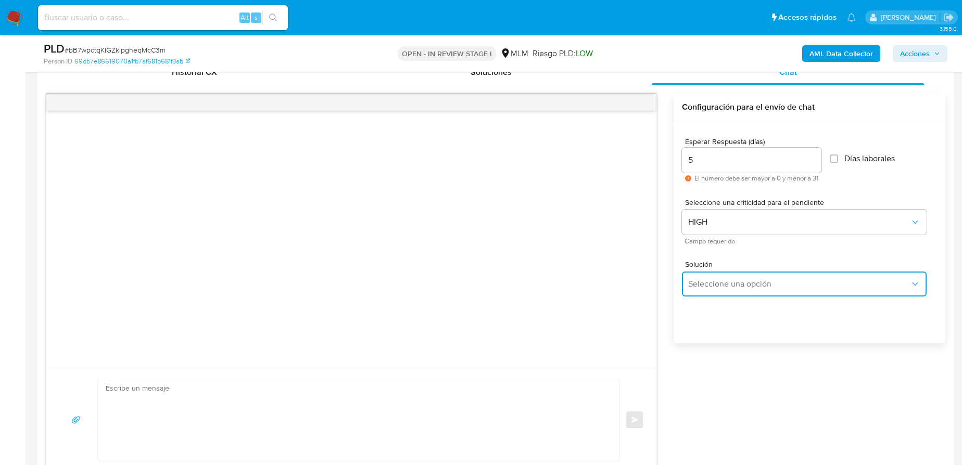
drag, startPoint x: 741, startPoint y: 283, endPoint x: 756, endPoint y: 275, distance: 16.8
click at [741, 283] on span "Seleccione una opción" at bounding box center [799, 284] width 222 height 10
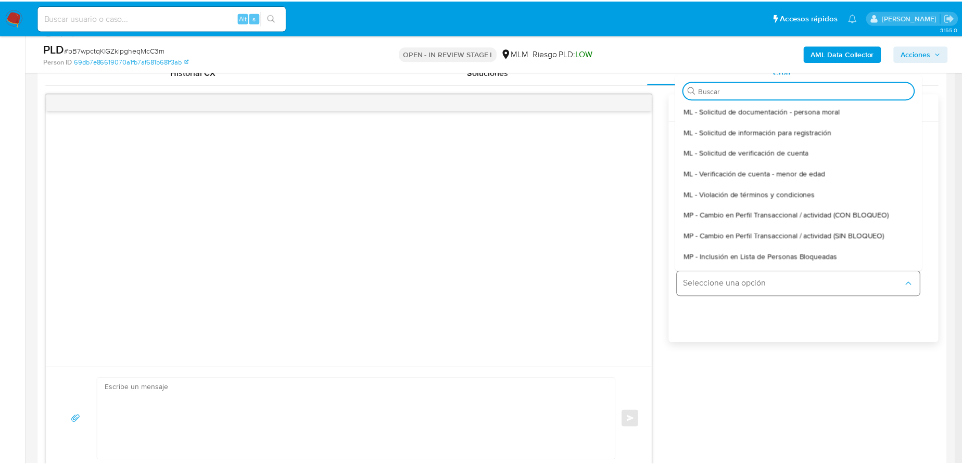
scroll to position [47, 0]
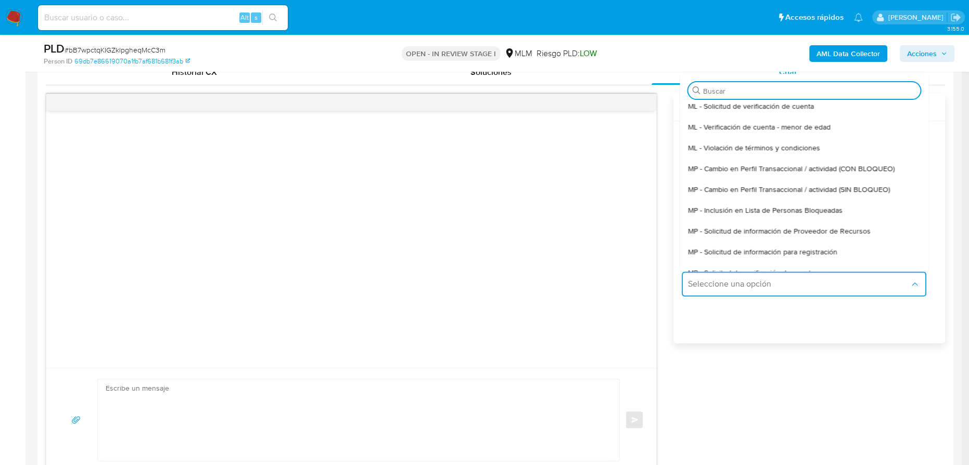
click at [798, 194] on div "MP - Cambio en Perfil Transaccional / actividad (SIN BLOQUEO)" at bounding box center [801, 189] width 226 height 21
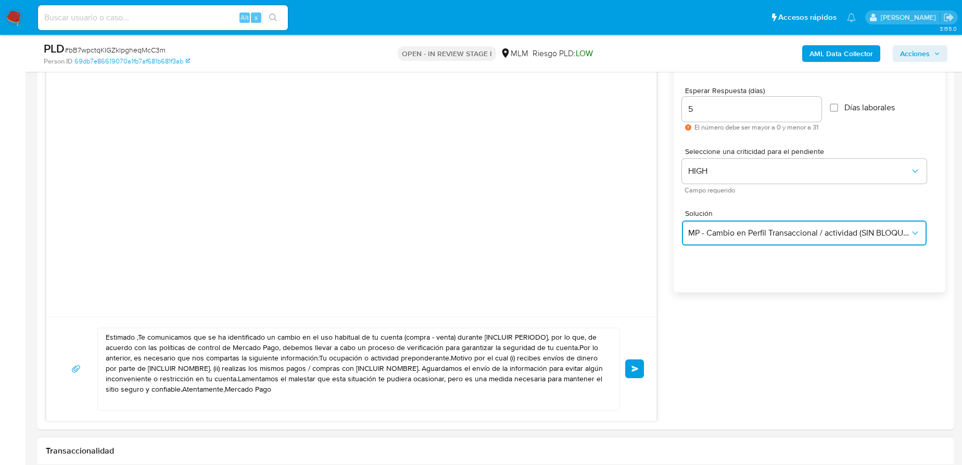
scroll to position [662, 0]
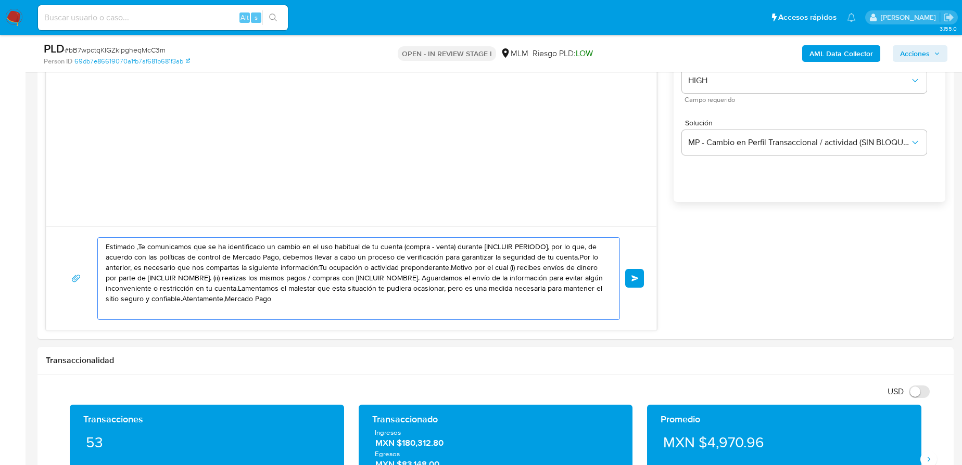
drag, startPoint x: 169, startPoint y: 271, endPoint x: -50, endPoint y: 186, distance: 235.2
paste textarea "2044356710"
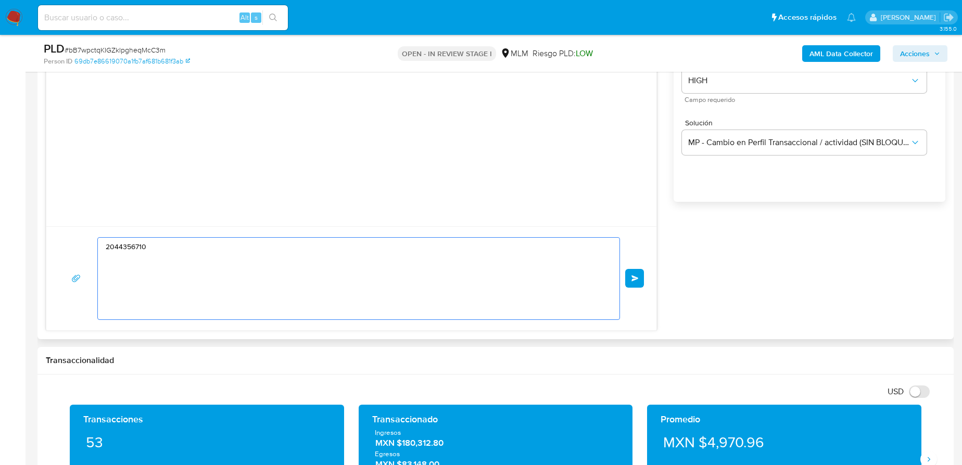
drag, startPoint x: 163, startPoint y: 253, endPoint x: 44, endPoint y: 245, distance: 120.0
click at [37, 245] on div "Historial CX Soluciones Chat Id Estado Fecha de creación Origen Proceso Anterio…" at bounding box center [495, 124] width 916 height 429
paste textarea "Estimado Braiton se ha identificado un cambio en el uso habitual de tu cuenta p…"
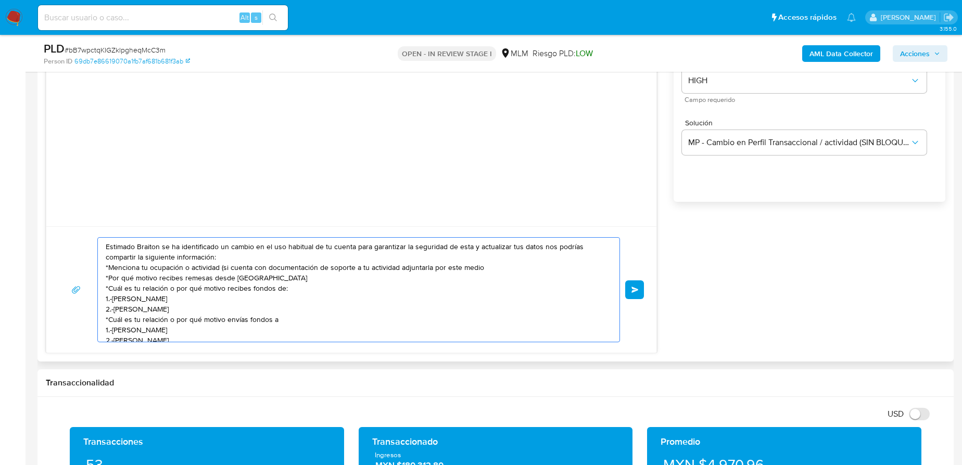
scroll to position [41, 0]
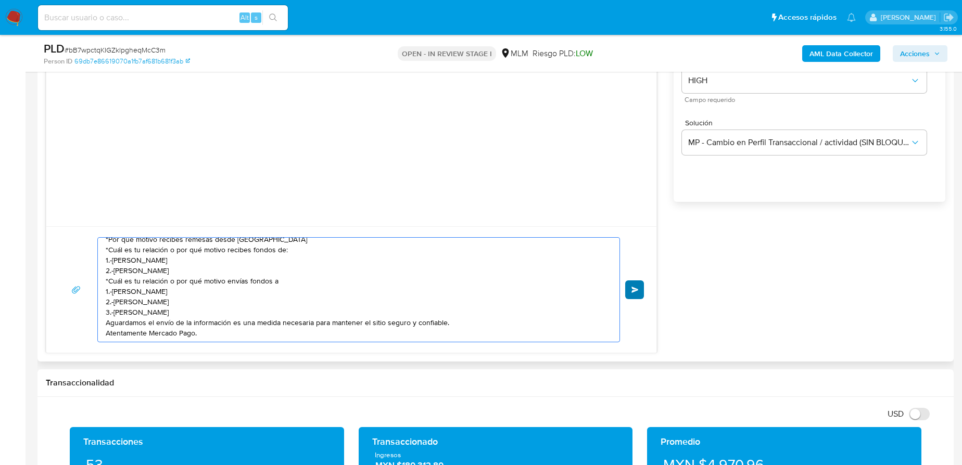
type textarea "Estimado Braiton se ha identificado un cambio en el uso habitual de tu cuenta p…"
drag, startPoint x: 631, startPoint y: 291, endPoint x: 631, endPoint y: 275, distance: 16.1
click at [631, 291] on button "Enviar" at bounding box center [634, 289] width 19 height 19
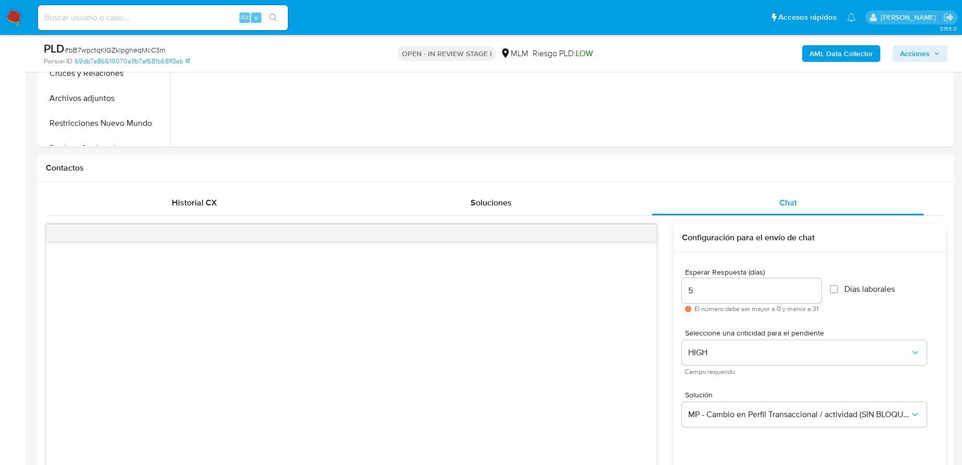
scroll to position [378, 0]
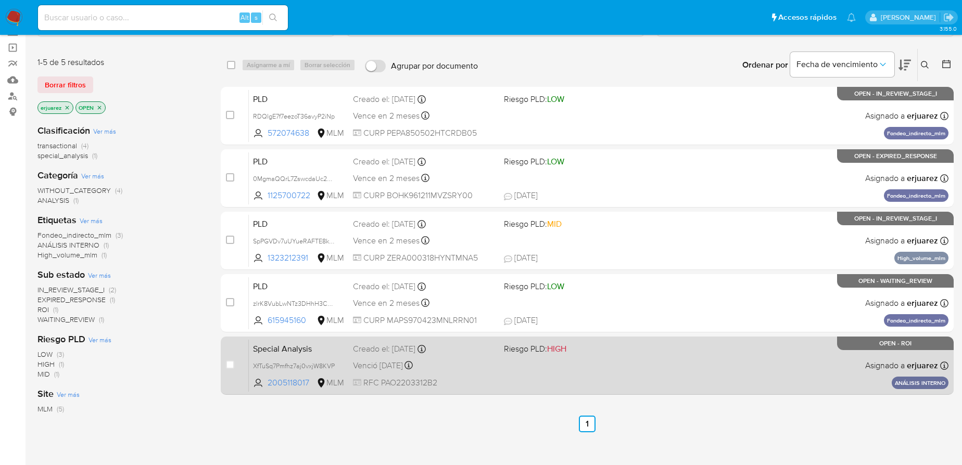
scroll to position [36, 0]
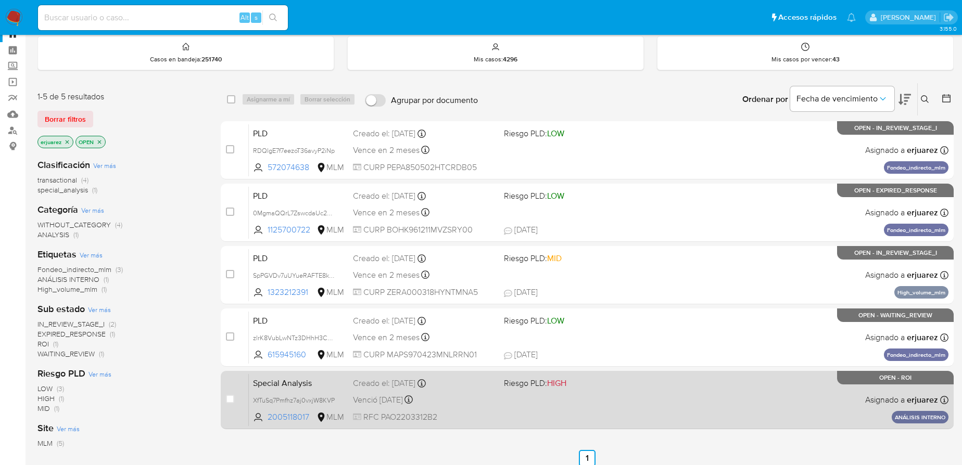
click at [689, 405] on div "Special Analysis XfTuSq7Pmfhz7aj0vxjW8KVP 2005118017 MLM Riesgo PLD: HIGH Cread…" at bounding box center [598, 400] width 699 height 53
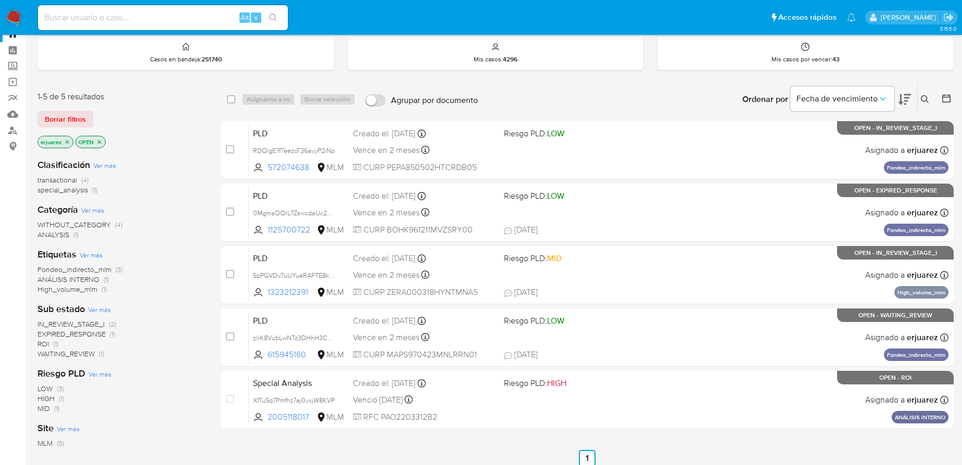
click at [14, 13] on img at bounding box center [14, 18] width 18 height 18
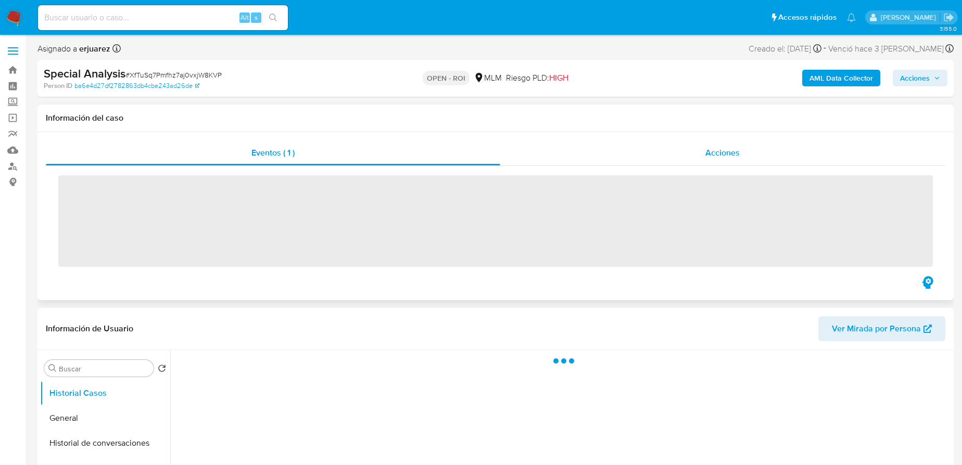
click at [680, 156] on div "Acciones" at bounding box center [722, 152] width 445 height 25
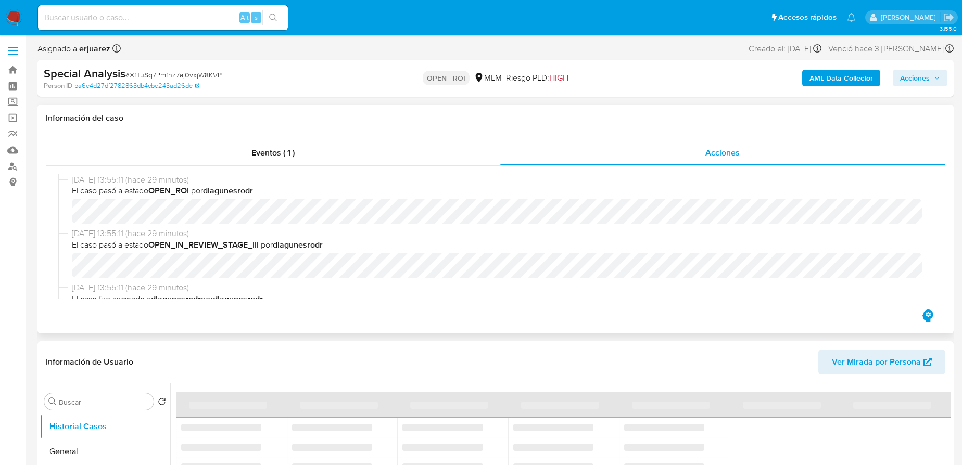
select select "10"
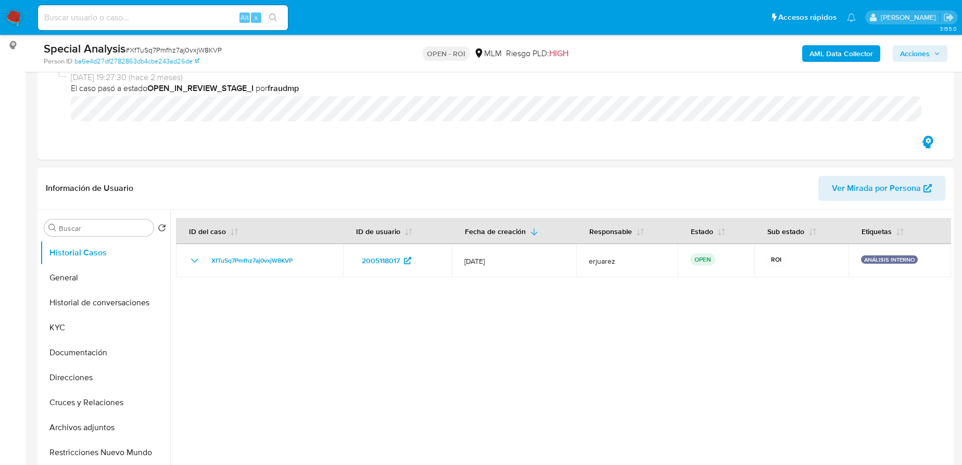
scroll to position [142, 0]
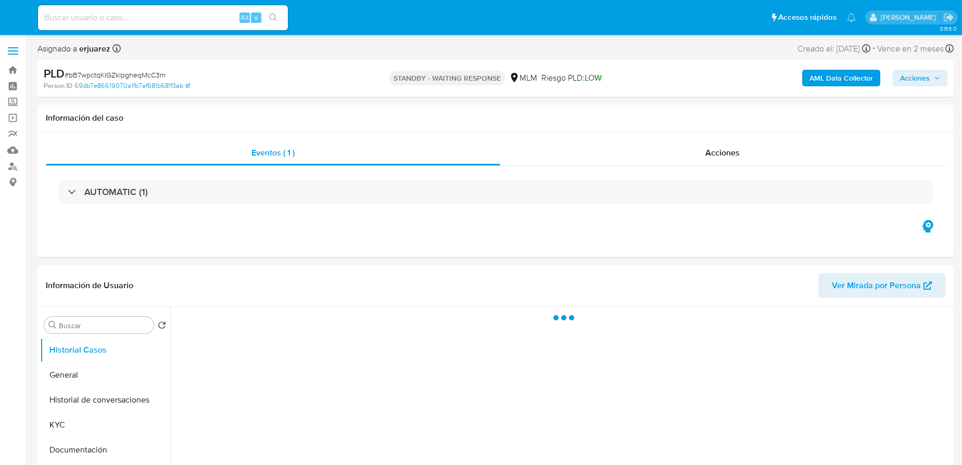
select select "10"
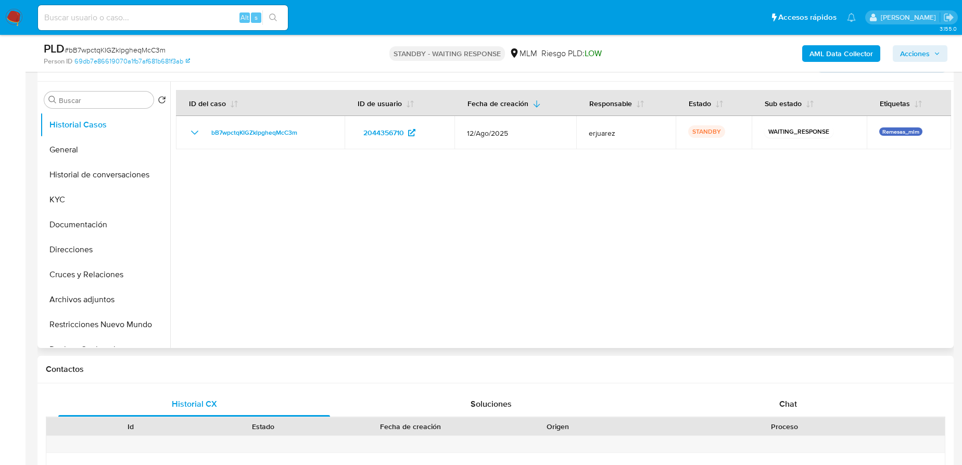
scroll to position [236, 0]
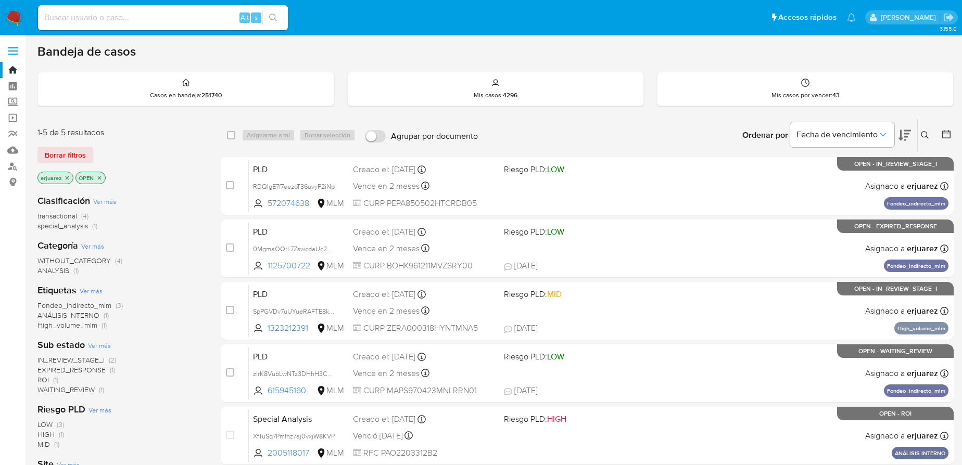
drag, startPoint x: 98, startPoint y: 15, endPoint x: 105, endPoint y: 16, distance: 6.3
click at [98, 15] on input at bounding box center [163, 18] width 250 height 14
paste input "1423803787"
type input "1423803787"
click at [271, 15] on icon "search-icon" at bounding box center [273, 18] width 8 height 8
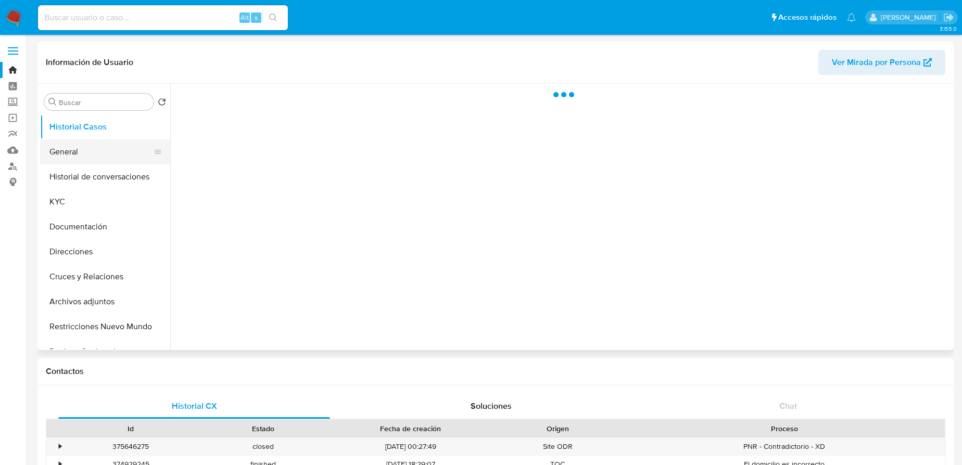
click at [78, 157] on button "General" at bounding box center [101, 151] width 122 height 25
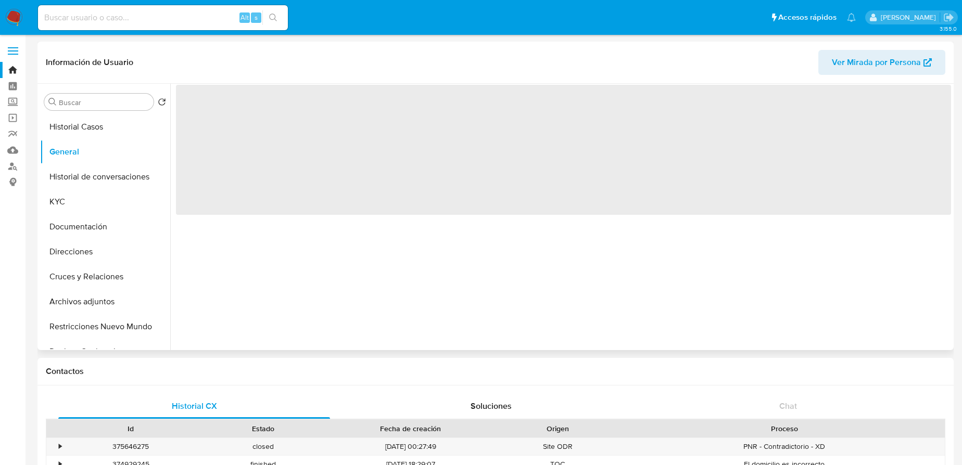
select select "10"
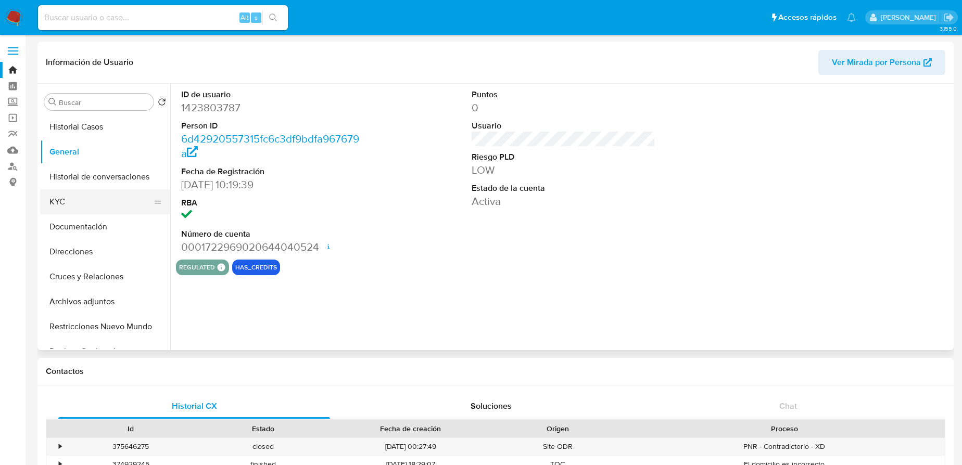
click at [62, 203] on button "KYC" at bounding box center [101, 201] width 122 height 25
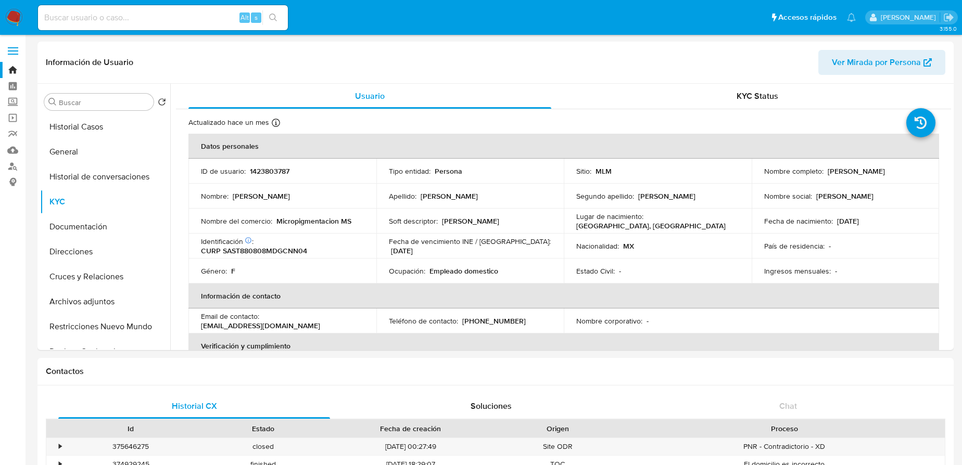
drag, startPoint x: 763, startPoint y: 177, endPoint x: 882, endPoint y: 177, distance: 119.7
click at [882, 176] on div "Nombre completo : Tania Marisol Saucedo Sandoval" at bounding box center [845, 170] width 163 height 9
click at [779, 185] on td "Nombre social : tania marisol" at bounding box center [845, 196] width 188 height 25
drag, startPoint x: 760, startPoint y: 176, endPoint x: 897, endPoint y: 176, distance: 136.8
click at [900, 176] on div "Nombre completo : Tania Marisol Saucedo Sandoval" at bounding box center [845, 170] width 163 height 9
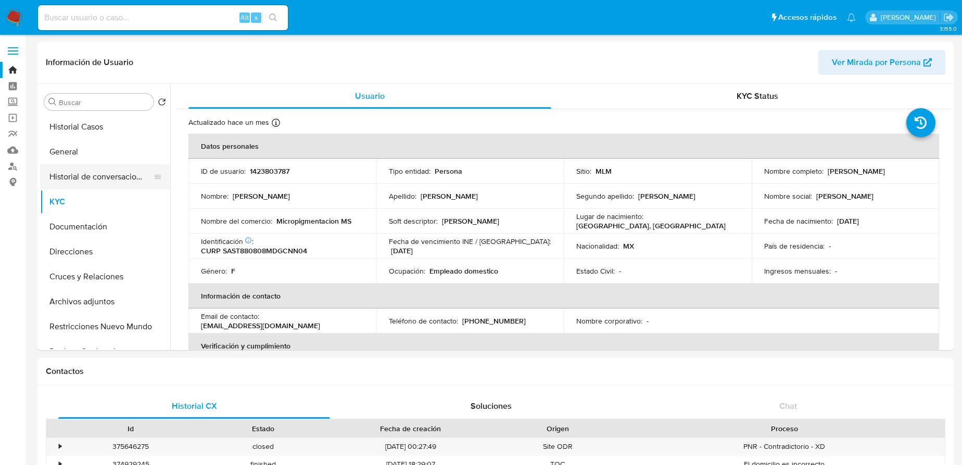
copy p "Tania Marisol Saucedo Sandoval"
click at [39, 169] on div "Buscar Volver al orden por defecto Historial Casos General Historial de convers…" at bounding box center [495, 217] width 916 height 266
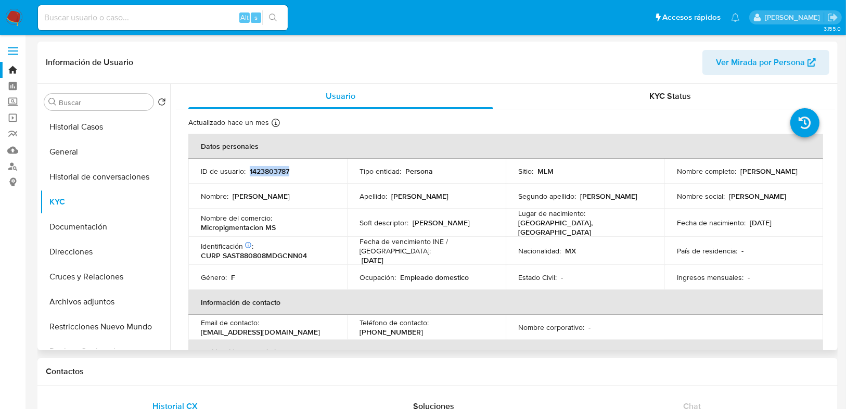
drag, startPoint x: 248, startPoint y: 170, endPoint x: 302, endPoint y: 171, distance: 54.6
click at [302, 171] on div "ID de usuario : 1423803787" at bounding box center [268, 170] width 134 height 9
copy p "1423803787"
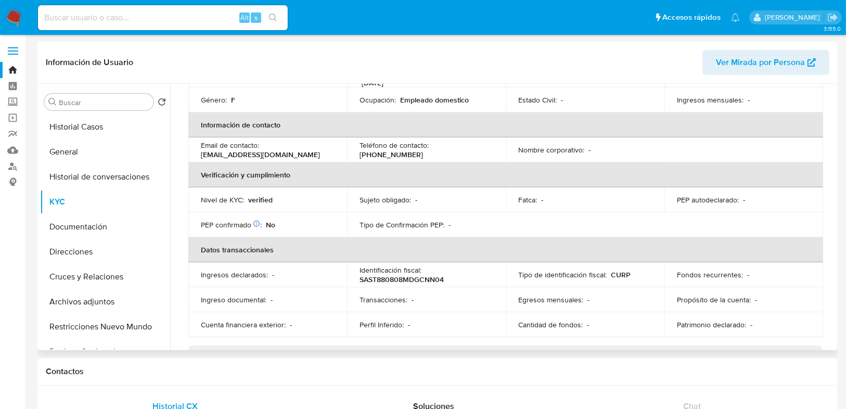
scroll to position [112, 0]
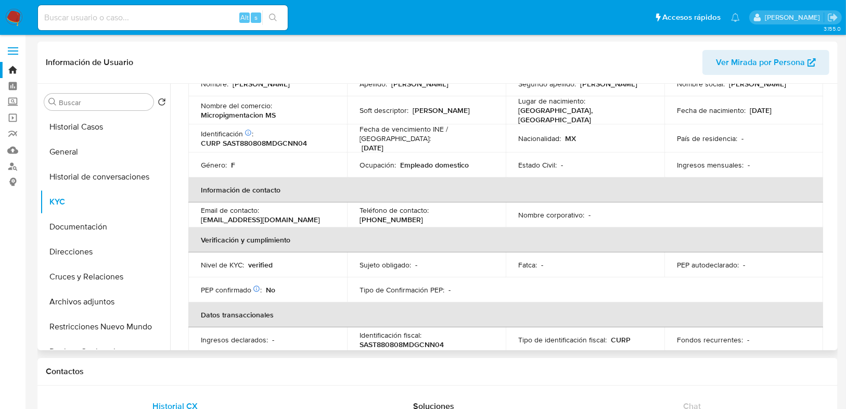
drag, startPoint x: 646, startPoint y: 146, endPoint x: 639, endPoint y: 150, distance: 7.2
click at [646, 152] on td "Estado Civil : -" at bounding box center [585, 164] width 159 height 25
click at [119, 14] on input at bounding box center [163, 18] width 250 height 14
paste input "1681381854"
type input "1681381854"
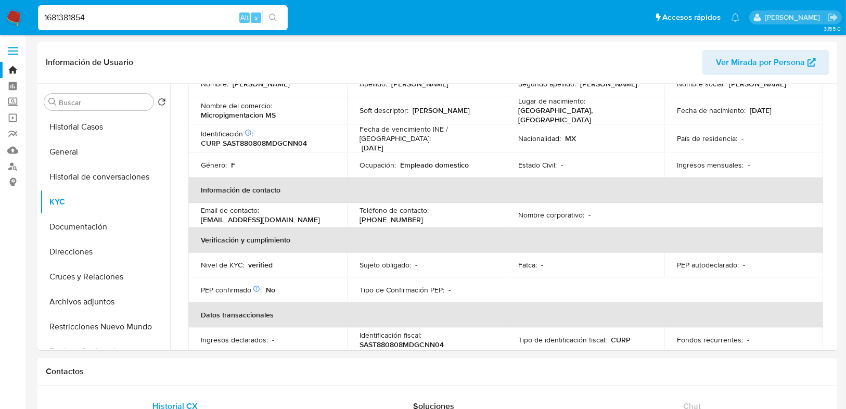
click at [273, 15] on icon "search-icon" at bounding box center [273, 18] width 8 height 8
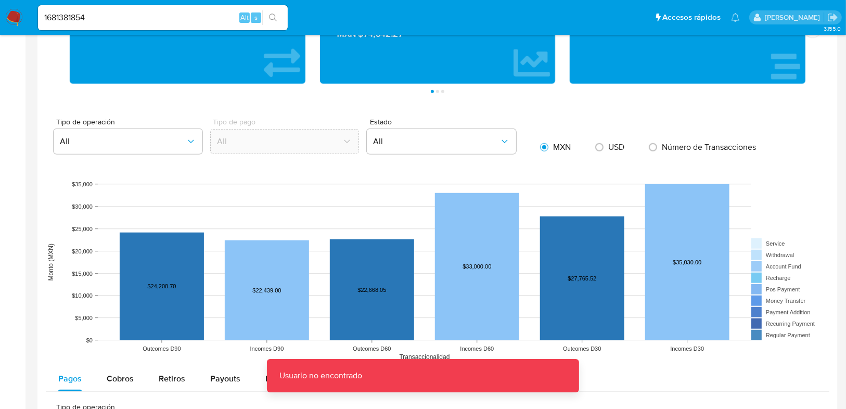
scroll to position [791, 0]
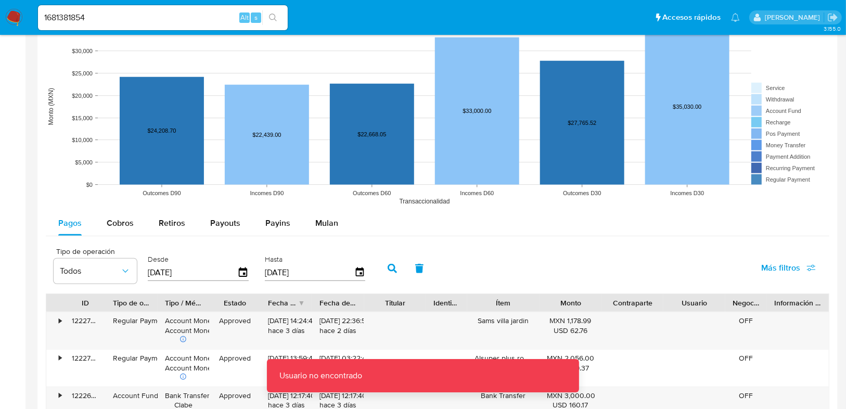
drag, startPoint x: 113, startPoint y: 230, endPoint x: 145, endPoint y: 236, distance: 32.2
click at [113, 230] on div "Cobros" at bounding box center [120, 223] width 27 height 25
select select "10"
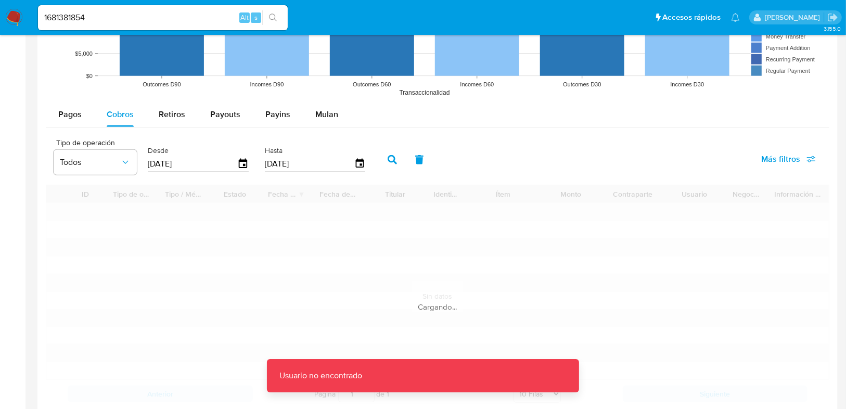
scroll to position [1041, 0]
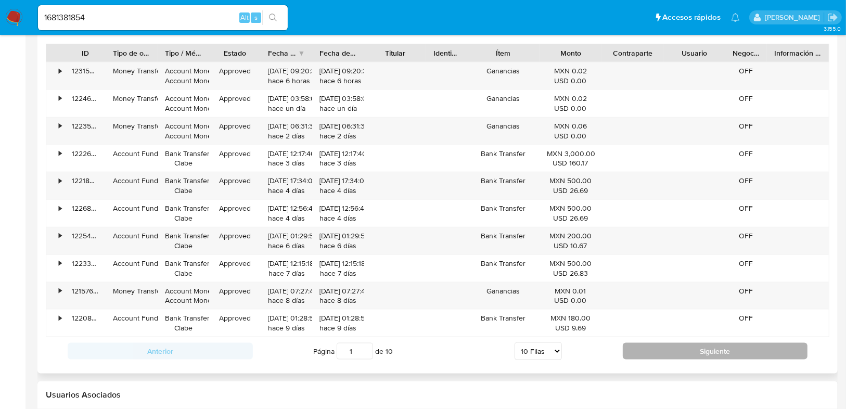
click at [668, 345] on button "Siguiente" at bounding box center [715, 351] width 185 height 17
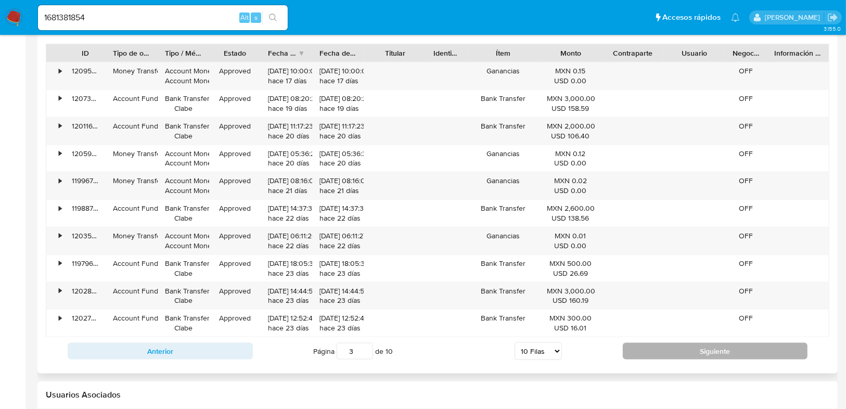
click at [668, 345] on button "Siguiente" at bounding box center [715, 351] width 185 height 17
type input "4"
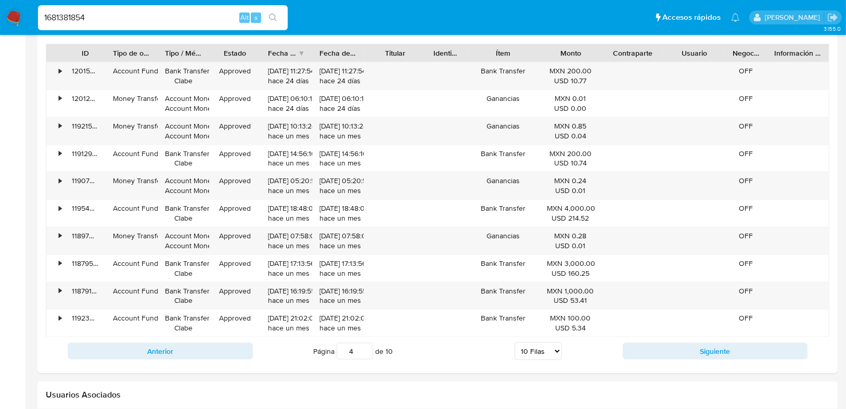
paste input
type input "1681381854"
click at [274, 12] on button "search-icon" at bounding box center [272, 17] width 21 height 15
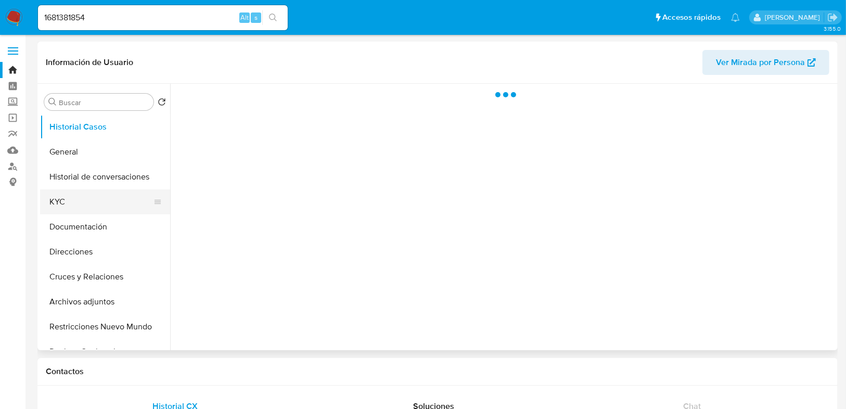
click at [75, 197] on button "KYC" at bounding box center [101, 201] width 122 height 25
select select "10"
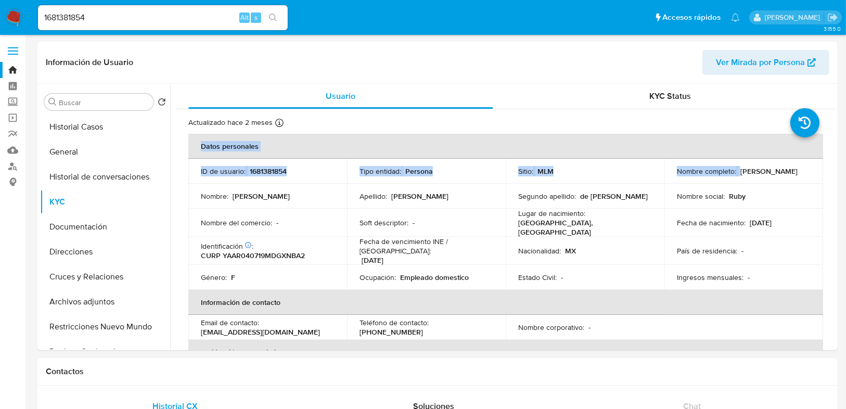
drag, startPoint x: 675, startPoint y: 174, endPoint x: 850, endPoint y: 175, distance: 174.8
copy table "Datos personales ID de usuario : 1681381854 Tipo entidad : Persona Sitio : MLM …"
click at [664, 179] on td "Nombre completo : Rubi Guadalupe Yañez de Anda" at bounding box center [743, 171] width 159 height 25
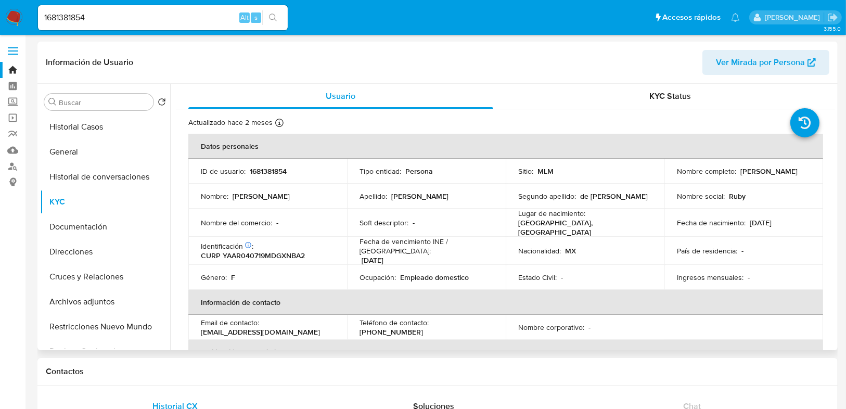
drag, startPoint x: 725, startPoint y: 172, endPoint x: 778, endPoint y: 174, distance: 53.6
click at [787, 172] on div "Nombre completo : Rubi Guadalupe Yañez de Anda" at bounding box center [744, 170] width 134 height 9
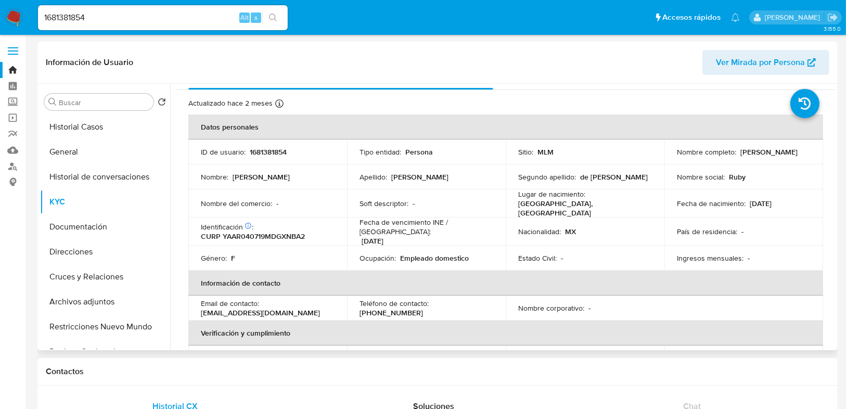
drag, startPoint x: 86, startPoint y: 126, endPoint x: 176, endPoint y: 126, distance: 90.5
click at [86, 126] on button "Historial Casos" at bounding box center [105, 126] width 130 height 25
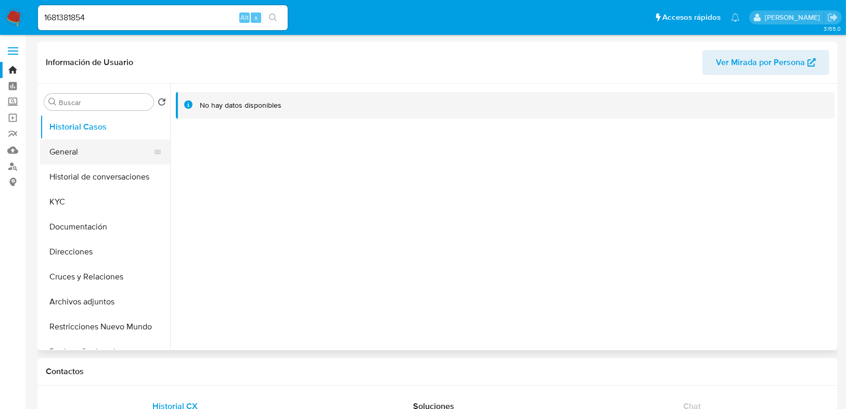
click at [92, 158] on button "General" at bounding box center [101, 151] width 122 height 25
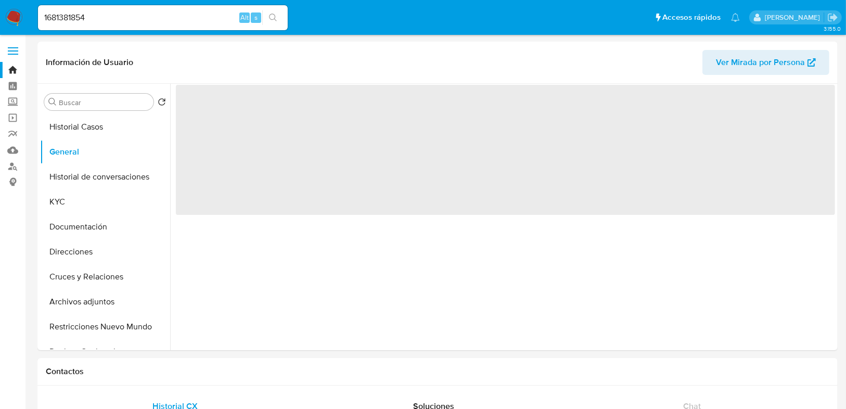
click at [8, 15] on img at bounding box center [14, 18] width 18 height 18
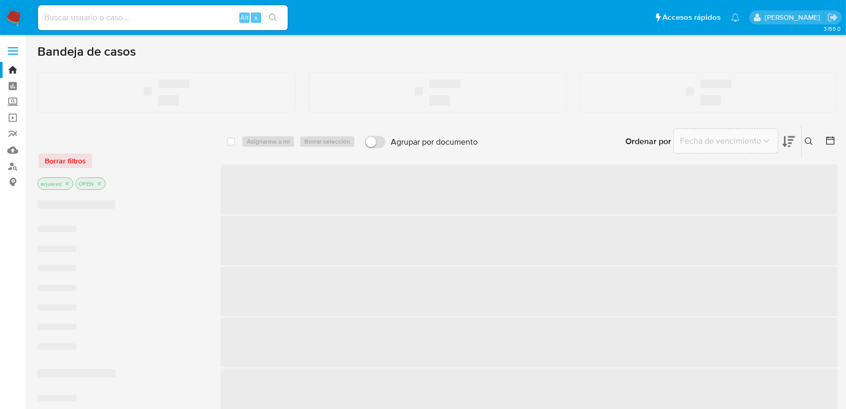
click at [59, 16] on input at bounding box center [163, 18] width 250 height 14
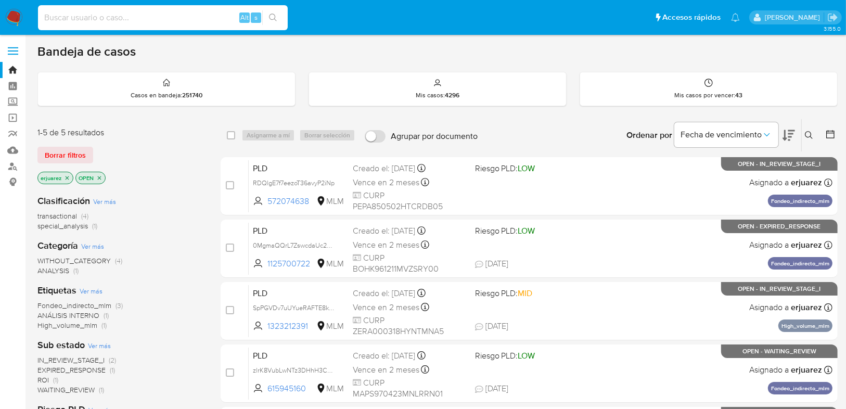
paste input "2044356710"
type input "2044356710"
click at [272, 17] on icon "search-icon" at bounding box center [273, 18] width 8 height 8
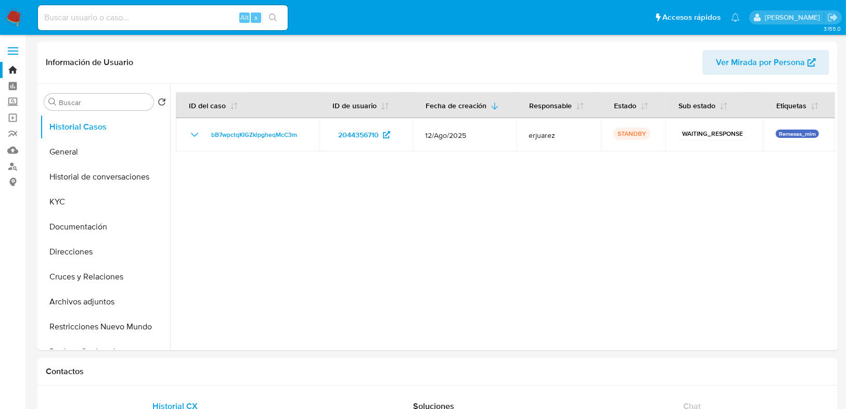
select select "10"
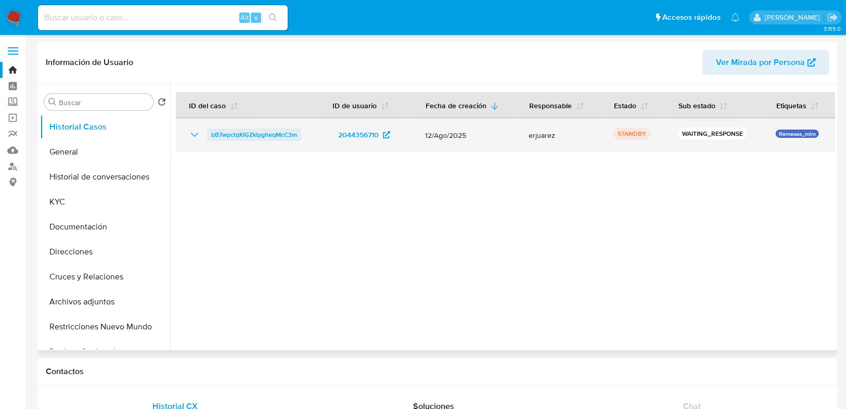
drag, startPoint x: 300, startPoint y: 135, endPoint x: 208, endPoint y: 135, distance: 91.6
click at [208, 135] on div "bB7wpctqKIGZklpgheqMcC3m" at bounding box center [247, 135] width 119 height 12
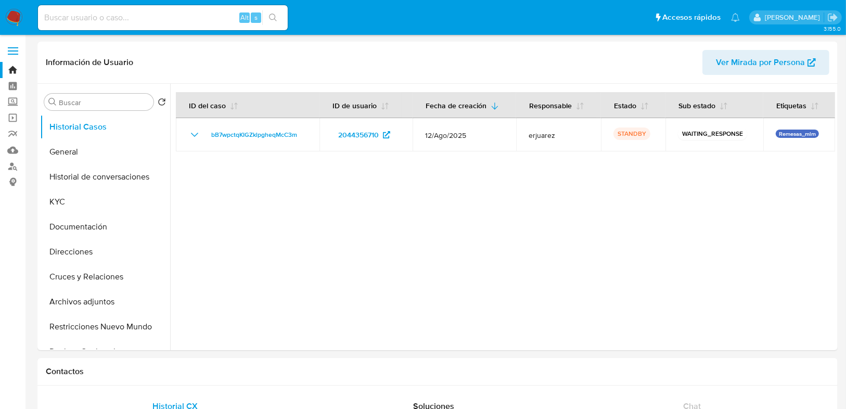
click at [117, 12] on input at bounding box center [163, 18] width 250 height 14
paste input "2244678753"
type input "2244678753"
click at [271, 17] on icon "search-icon" at bounding box center [273, 18] width 8 height 8
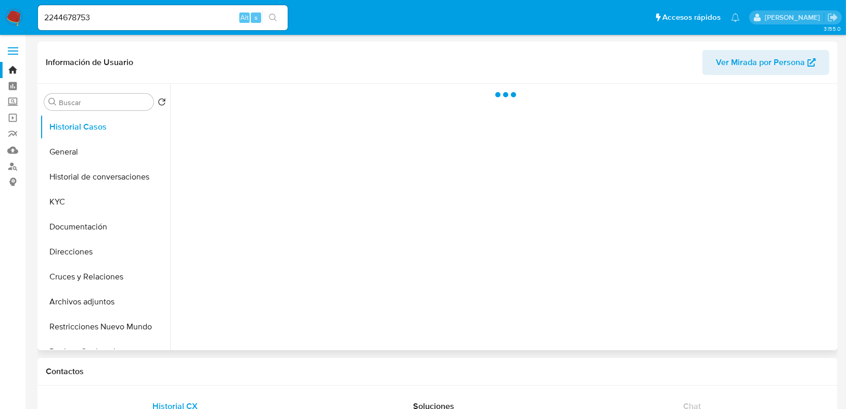
click at [248, 261] on div at bounding box center [502, 217] width 665 height 266
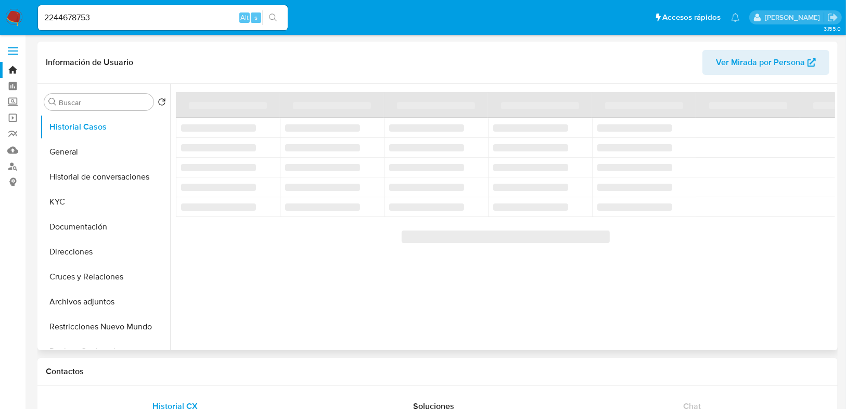
select select "10"
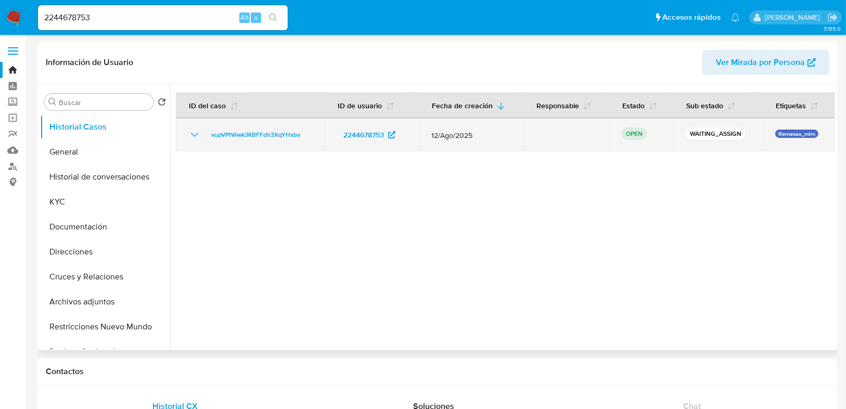
drag, startPoint x: 304, startPoint y: 135, endPoint x: 199, endPoint y: 135, distance: 105.1
click at [199, 135] on td "vupVPtWwk3KBFFdh3XqYHxbv" at bounding box center [250, 134] width 149 height 33
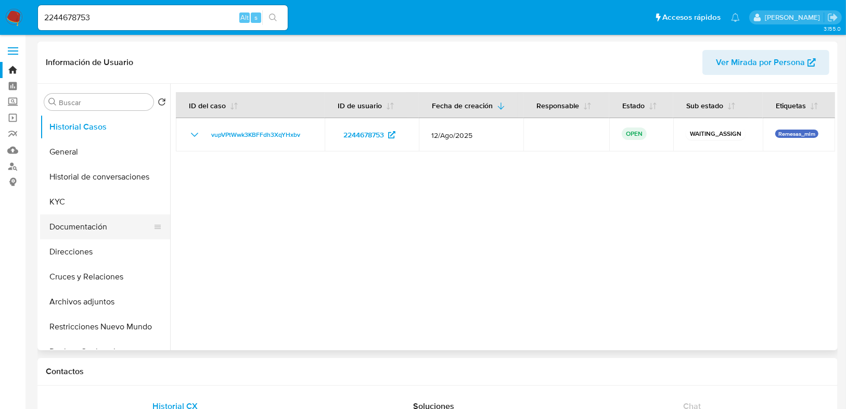
click at [82, 228] on button "Documentación" at bounding box center [101, 226] width 122 height 25
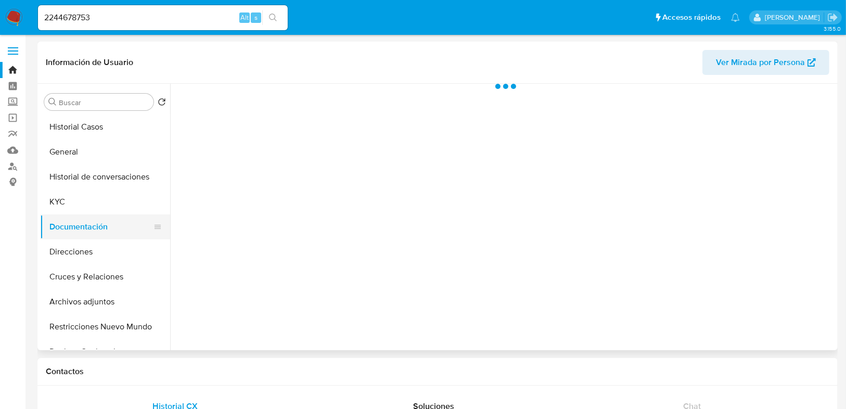
click at [83, 226] on button "Documentación" at bounding box center [101, 226] width 122 height 25
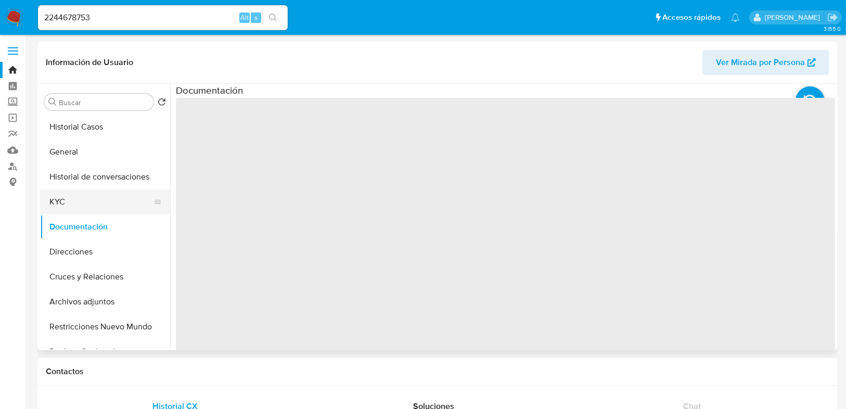
click at [81, 205] on button "KYC" at bounding box center [101, 201] width 122 height 25
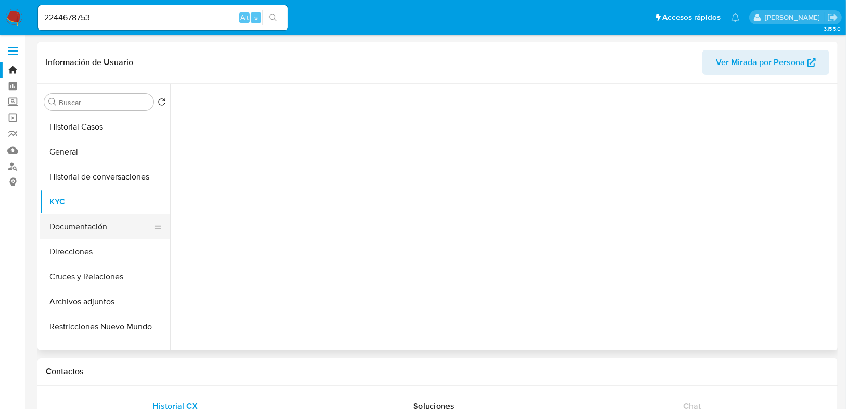
drag, startPoint x: 87, startPoint y: 223, endPoint x: 163, endPoint y: 203, distance: 78.9
click at [87, 223] on button "Documentación" at bounding box center [101, 226] width 122 height 25
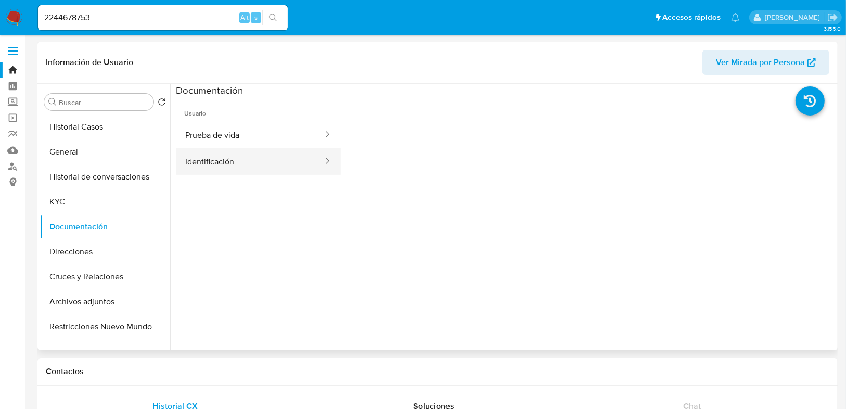
click at [220, 159] on button "Identificación" at bounding box center [250, 161] width 148 height 27
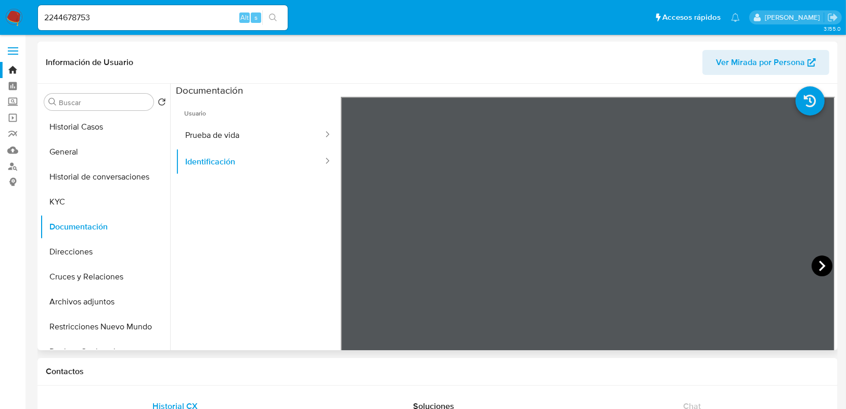
click at [819, 261] on icon at bounding box center [822, 266] width 6 height 10
click at [240, 136] on button "Prueba de vida" at bounding box center [250, 135] width 148 height 27
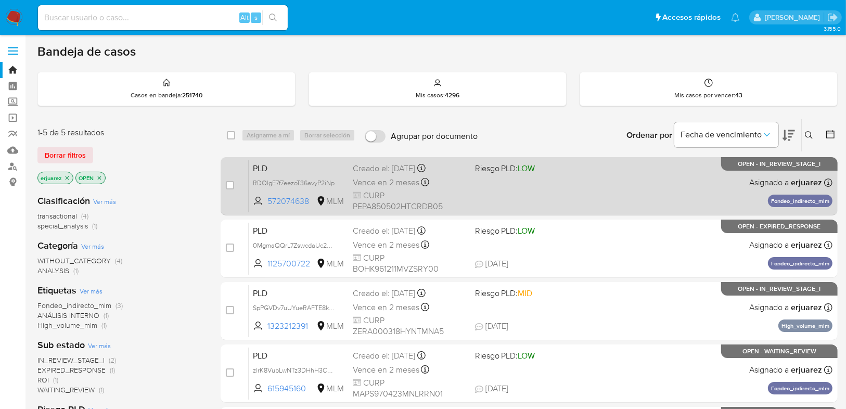
drag, startPoint x: 139, startPoint y: 134, endPoint x: 614, endPoint y: 184, distance: 477.6
click at [140, 135] on div "1-5 de 5 resultados" at bounding box center [120, 132] width 166 height 11
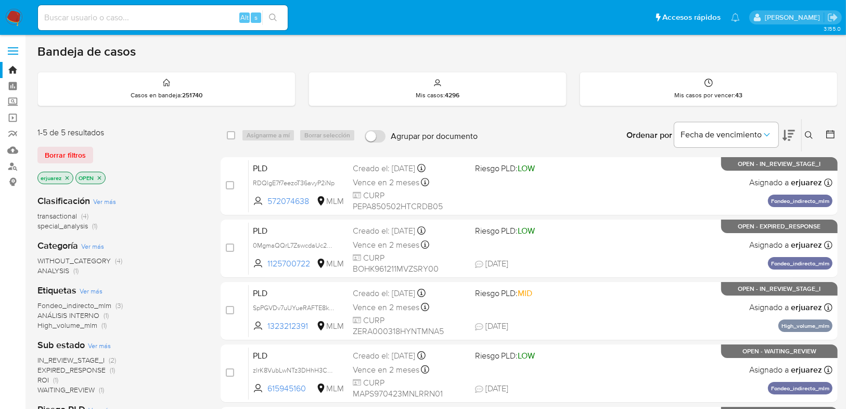
drag, startPoint x: 809, startPoint y: 133, endPoint x: 802, endPoint y: 135, distance: 6.4
click at [805, 134] on icon at bounding box center [809, 135] width 8 height 8
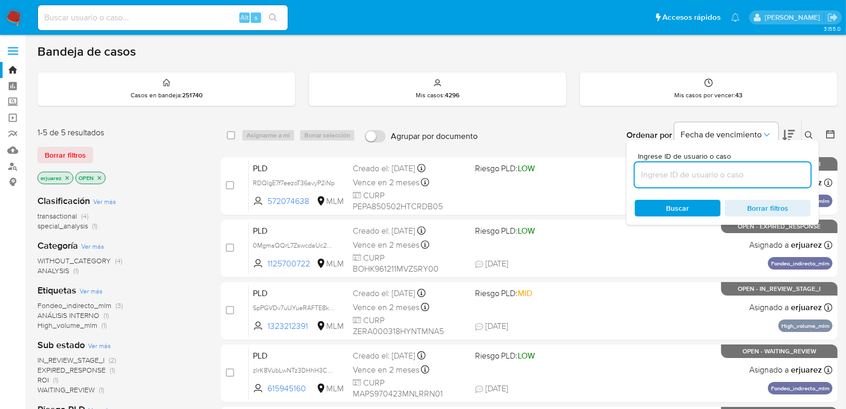
click at [668, 174] on input at bounding box center [723, 175] width 176 height 14
type input "2244678753"
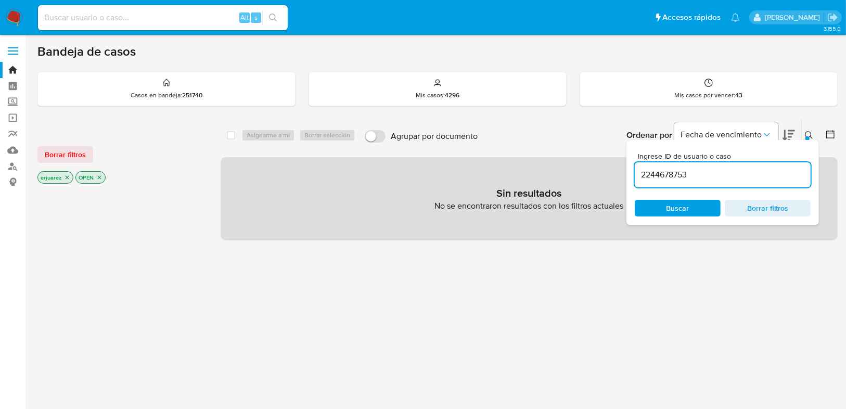
click at [63, 180] on p "erjuarez" at bounding box center [55, 177] width 35 height 11
click at [67, 178] on icon "close-filter" at bounding box center [67, 177] width 6 height 6
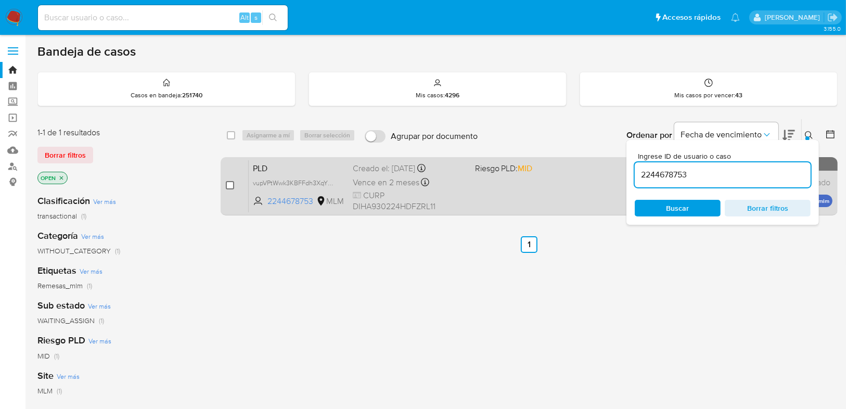
click at [230, 184] on input "checkbox" at bounding box center [230, 185] width 8 height 8
checkbox input "true"
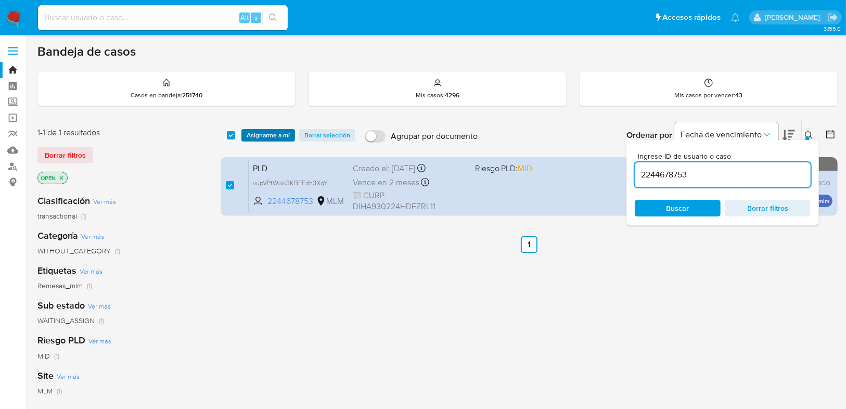
click at [262, 135] on span "Asignarme a mí" at bounding box center [268, 135] width 43 height 10
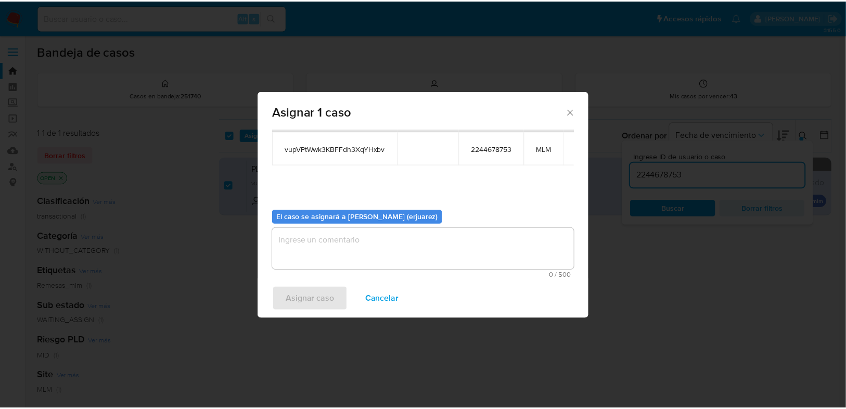
scroll to position [54, 0]
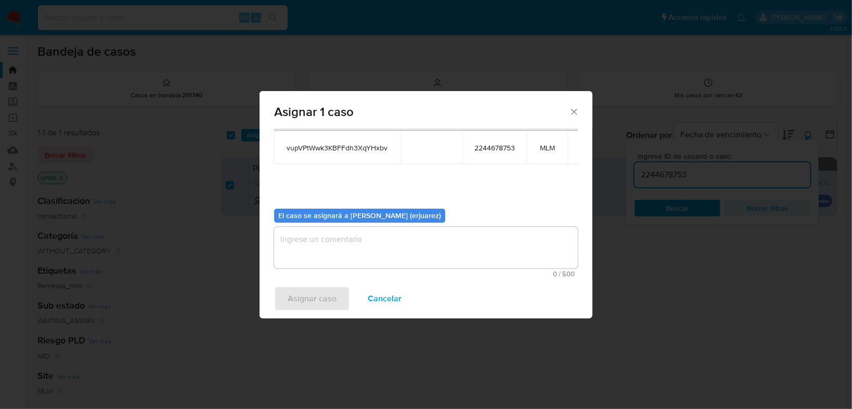
click at [309, 248] on textarea "assign-modal" at bounding box center [426, 248] width 304 height 42
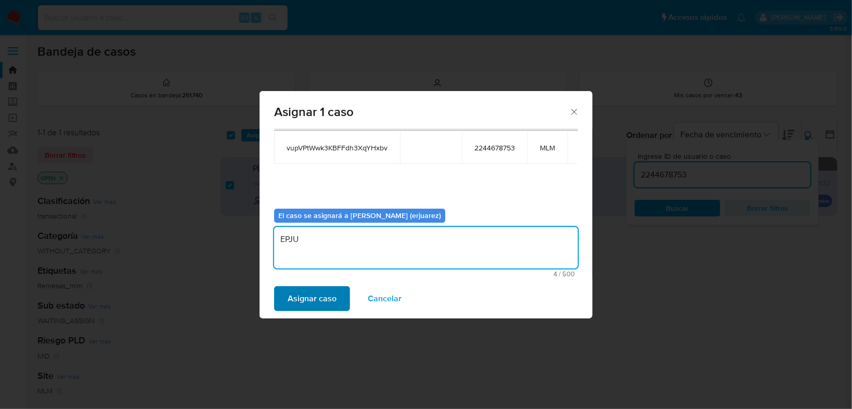
type textarea "EPJU"
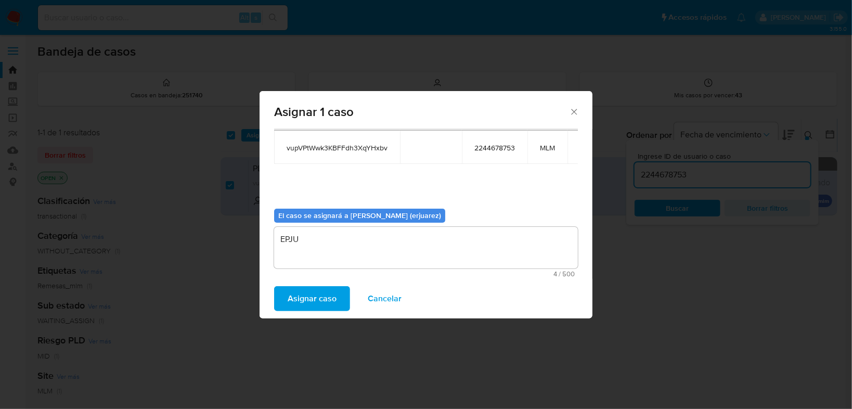
click at [304, 292] on span "Asignar caso" at bounding box center [312, 298] width 49 height 23
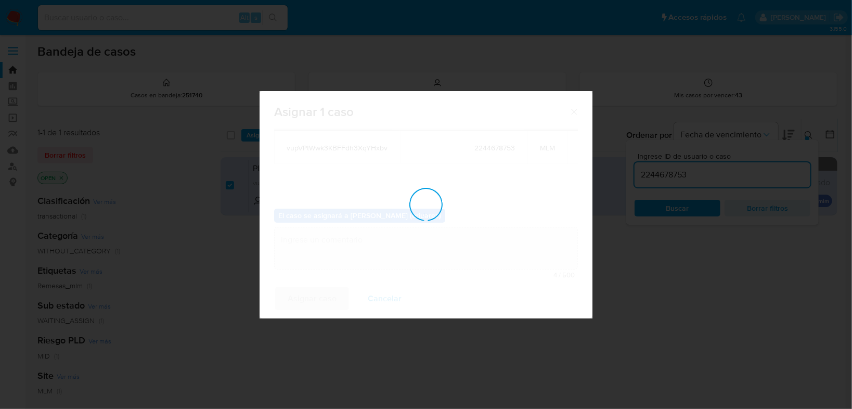
checkbox input "false"
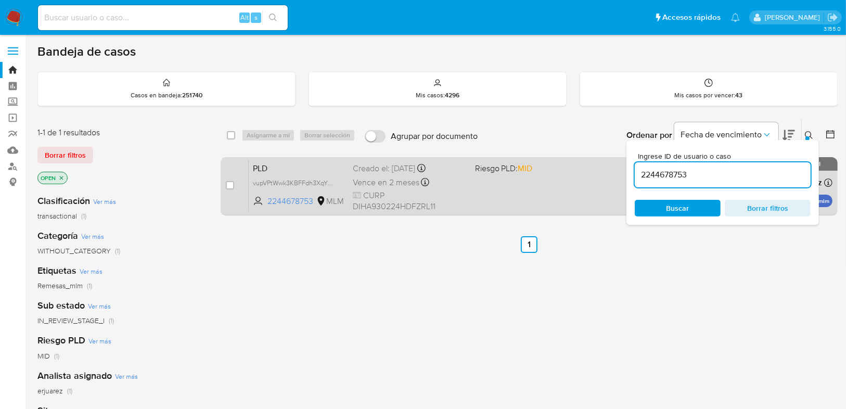
click at [484, 193] on div "PLD vupVPtWwk3KBFFdh3XqYHxbv 2244678753 MLM Riesgo PLD: MID Creado el: [DATE] C…" at bounding box center [541, 186] width 584 height 53
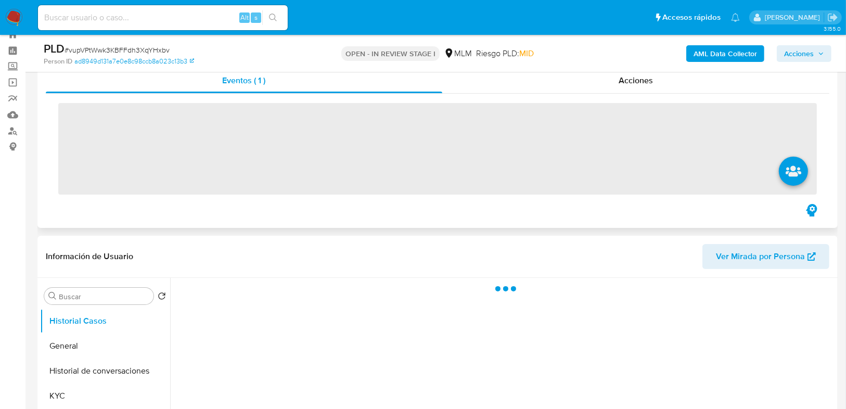
scroll to position [83, 0]
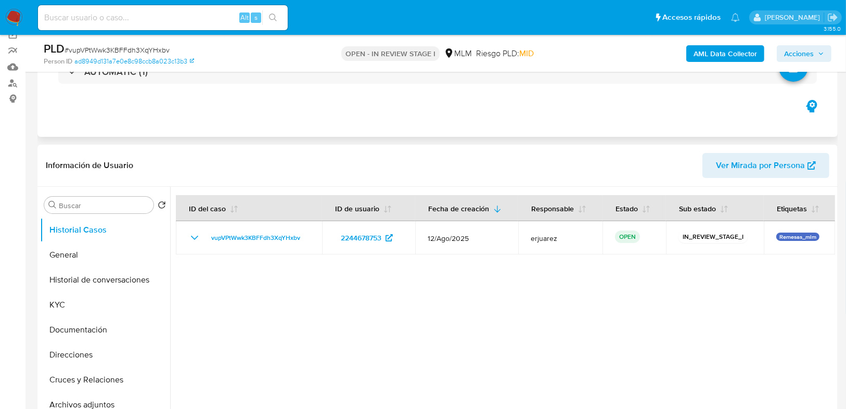
select select "10"
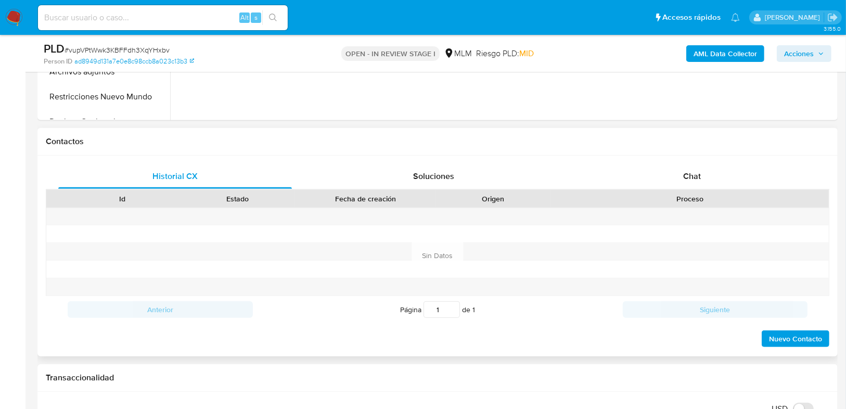
scroll to position [125, 0]
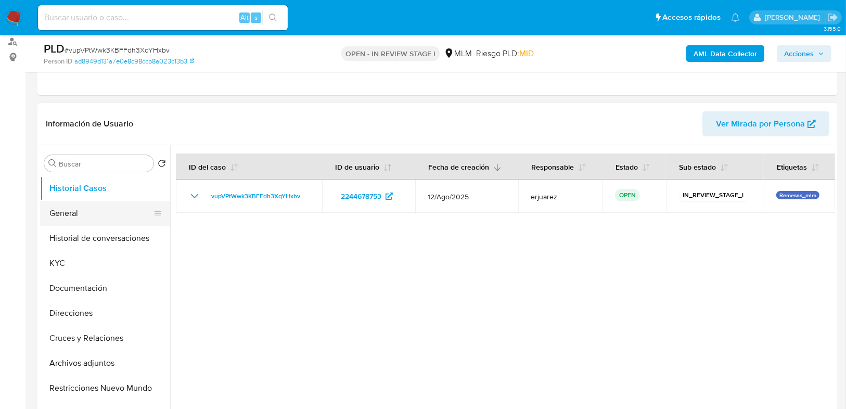
drag, startPoint x: 87, startPoint y: 209, endPoint x: 139, endPoint y: 201, distance: 52.6
click at [88, 209] on button "General" at bounding box center [101, 213] width 122 height 25
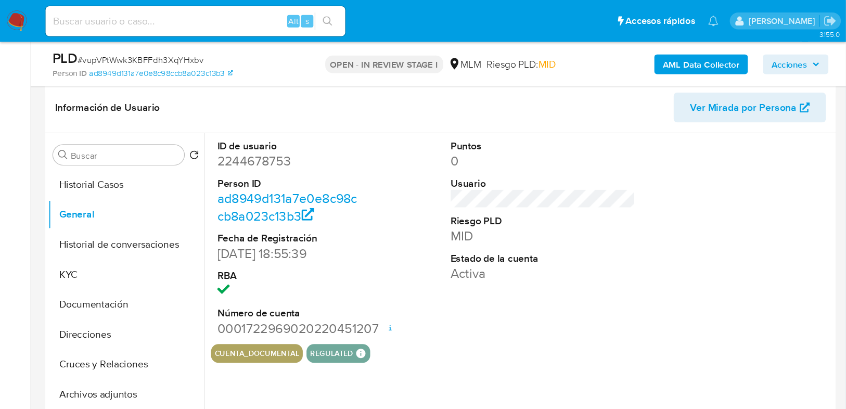
scroll to position [159, 0]
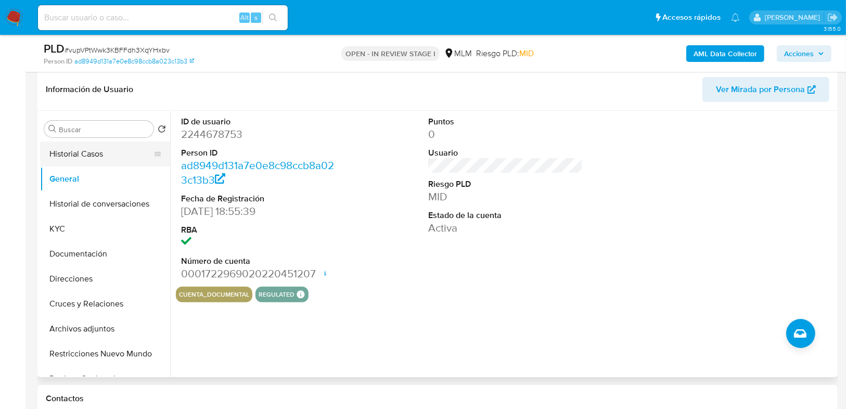
click at [108, 156] on button "Historial Casos" at bounding box center [101, 154] width 122 height 25
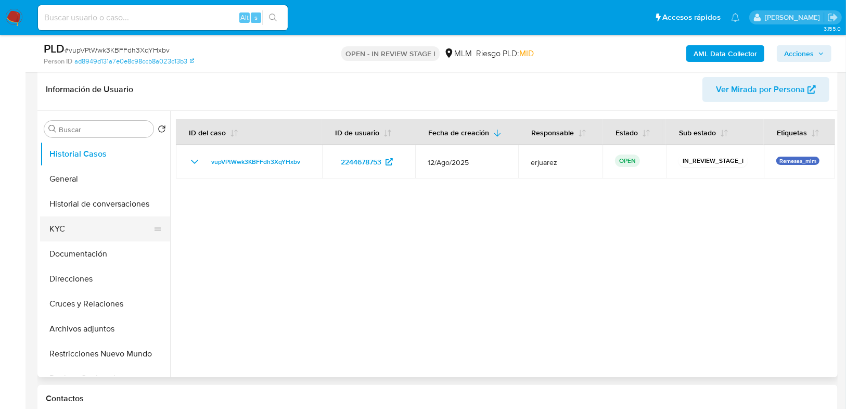
click at [86, 233] on button "KYC" at bounding box center [101, 228] width 122 height 25
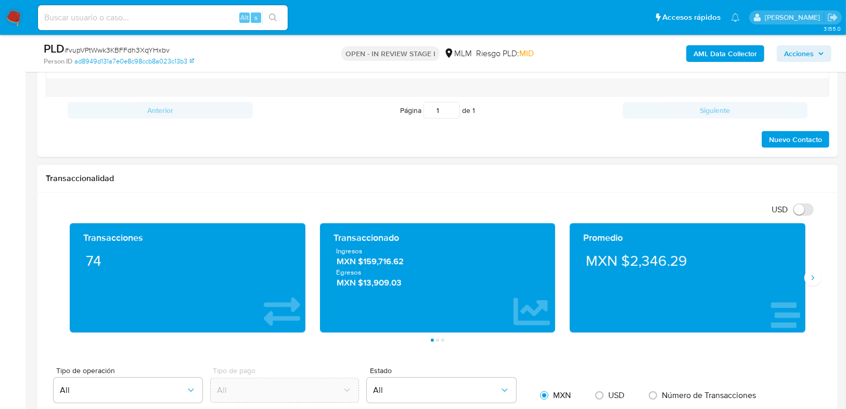
scroll to position [659, 0]
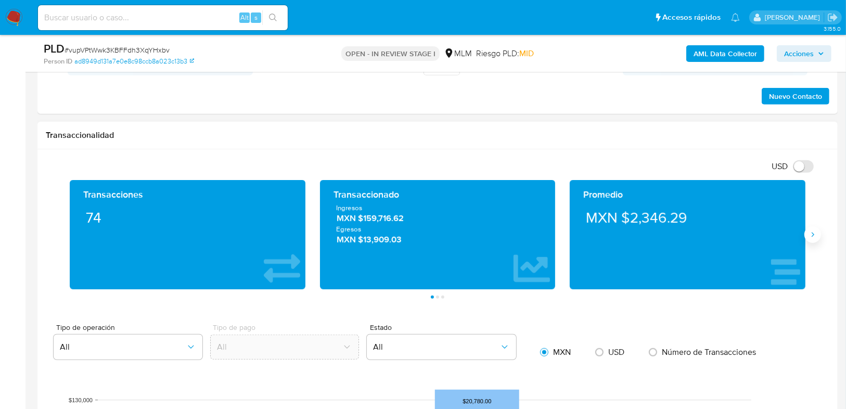
click at [814, 234] on icon "Siguiente" at bounding box center [813, 234] width 8 height 8
